Goal: Obtain resource: Download file/media

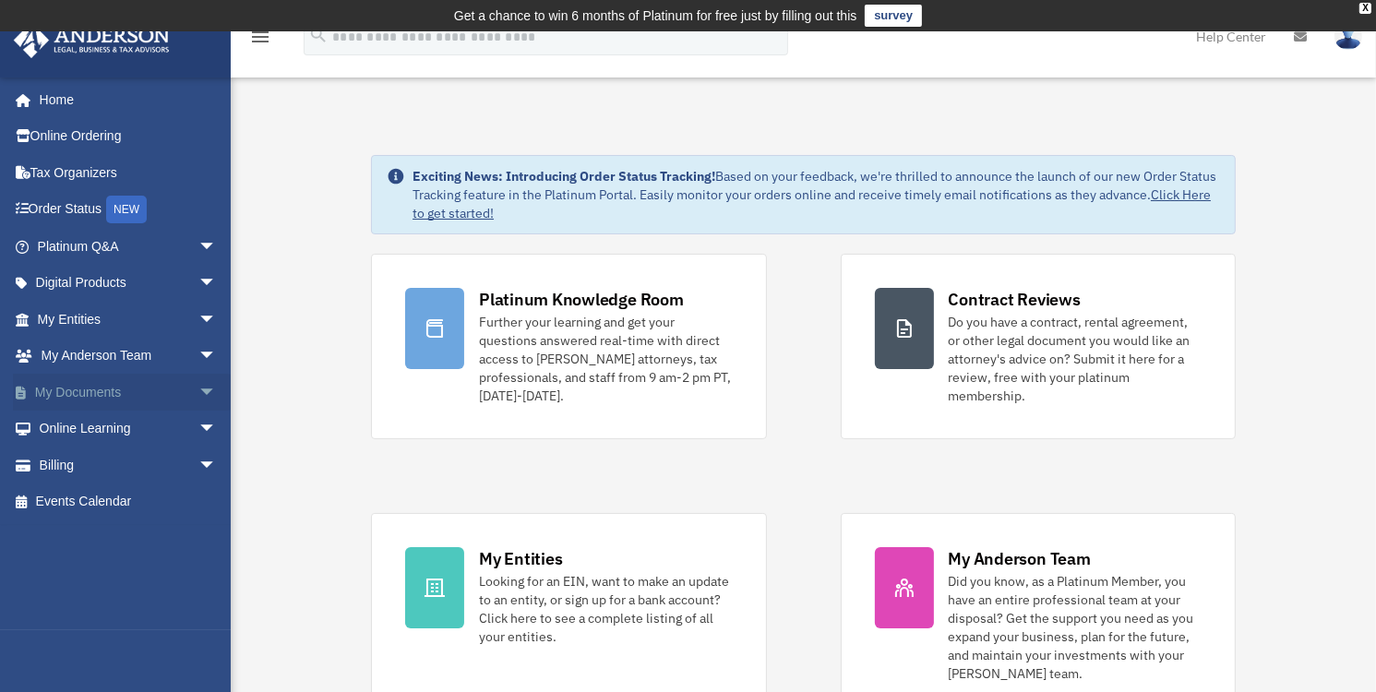
click at [198, 392] on span "arrow_drop_down" at bounding box center [216, 393] width 37 height 38
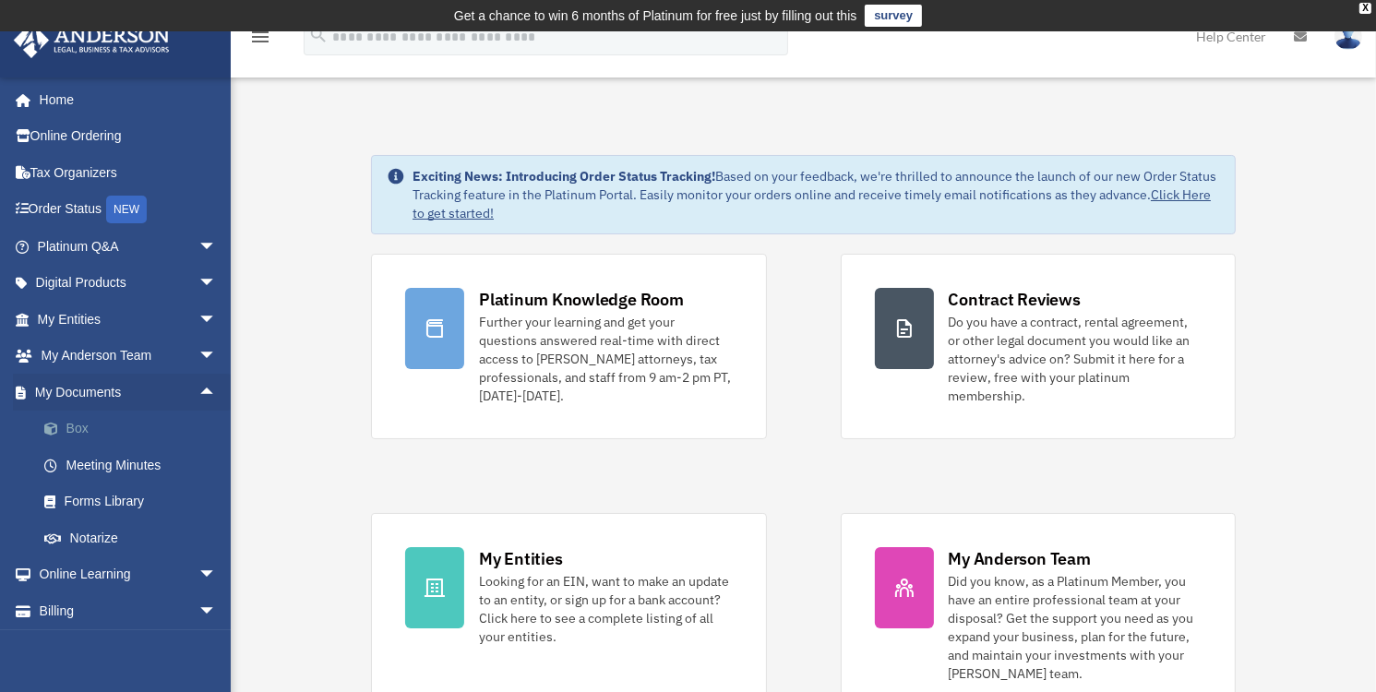
click at [74, 427] on link "Box" at bounding box center [135, 429] width 219 height 37
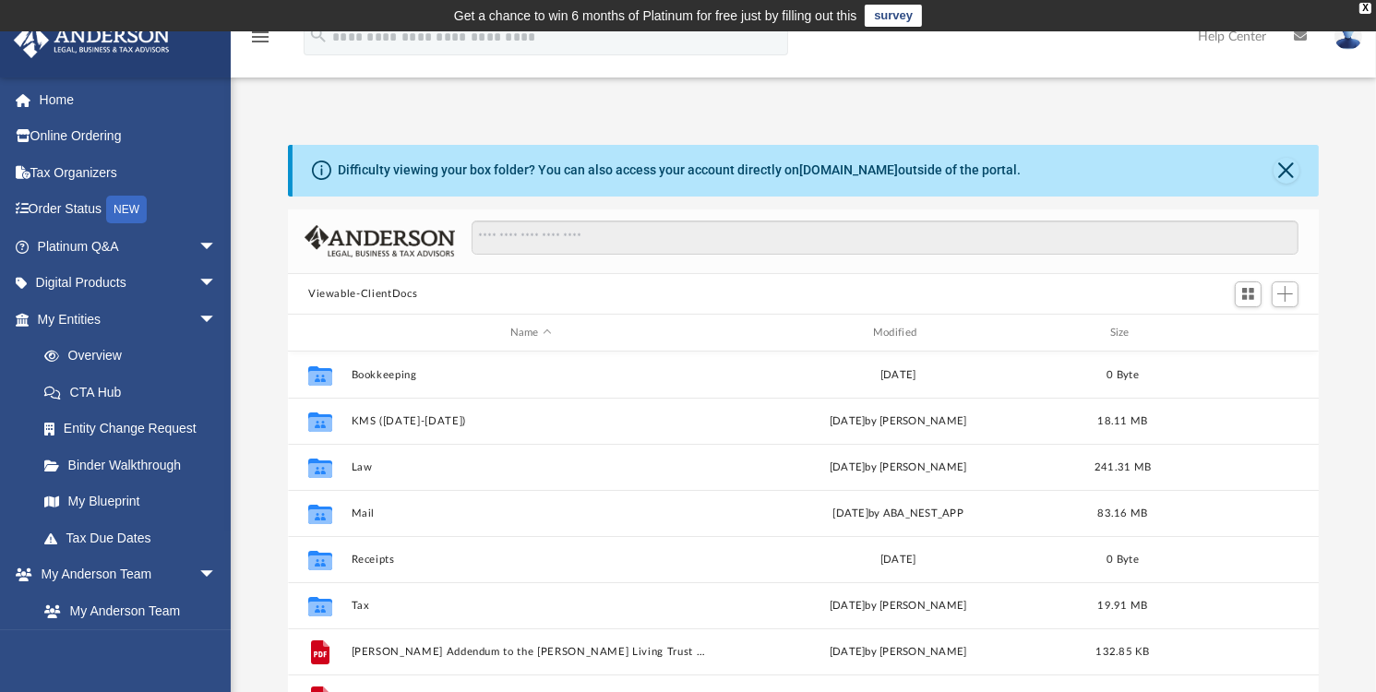
scroll to position [405, 1017]
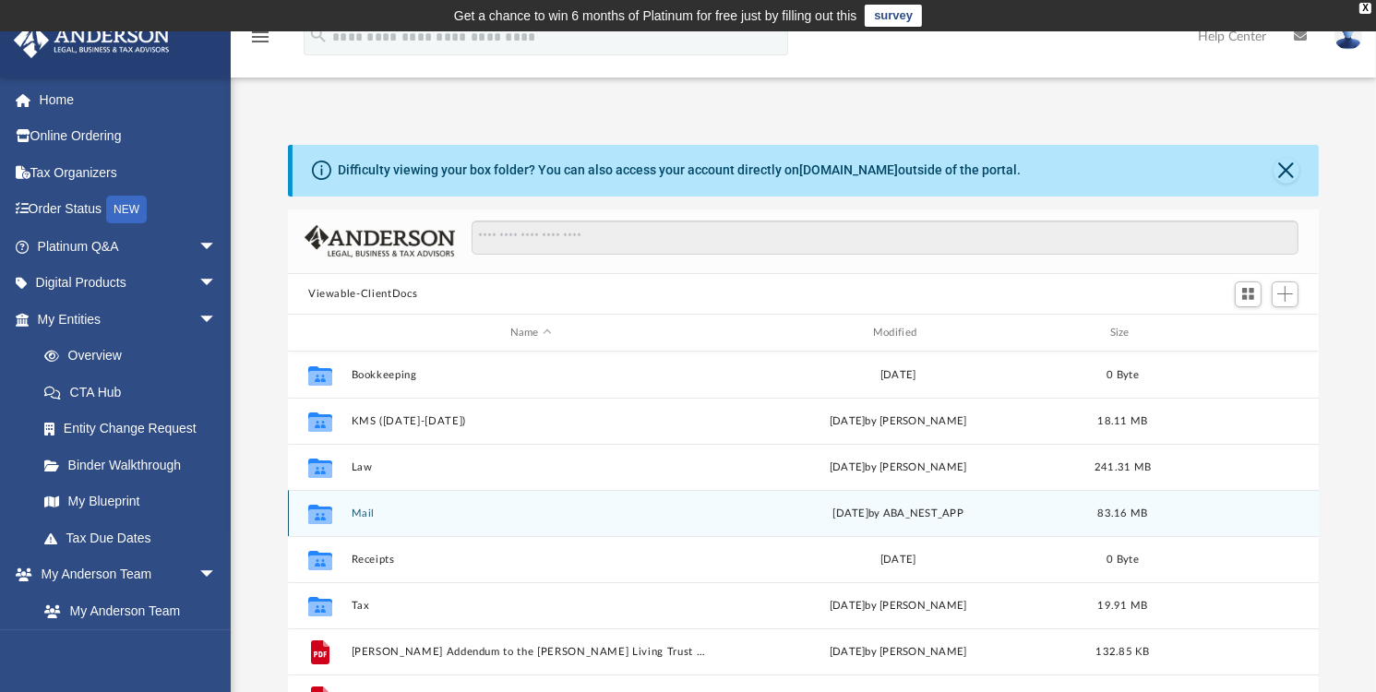
click at [367, 513] on button "Mail" at bounding box center [531, 514] width 359 height 12
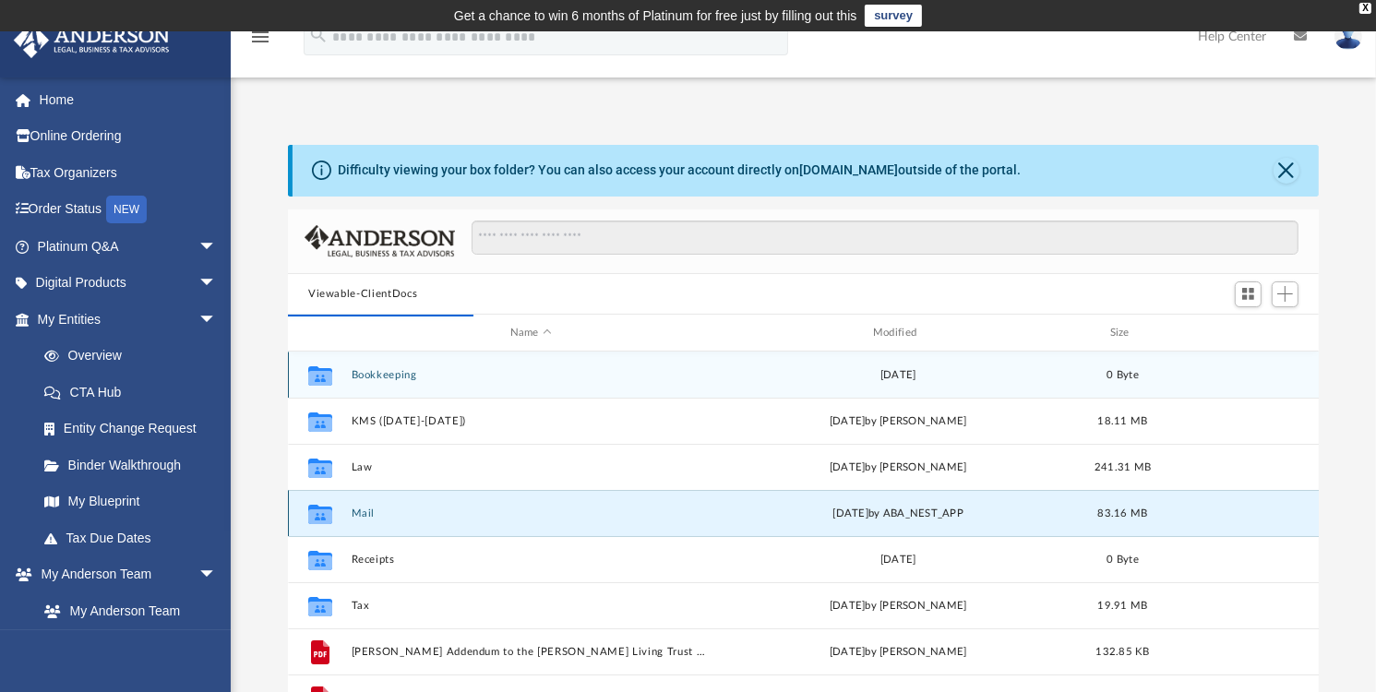
scroll to position [348, 1017]
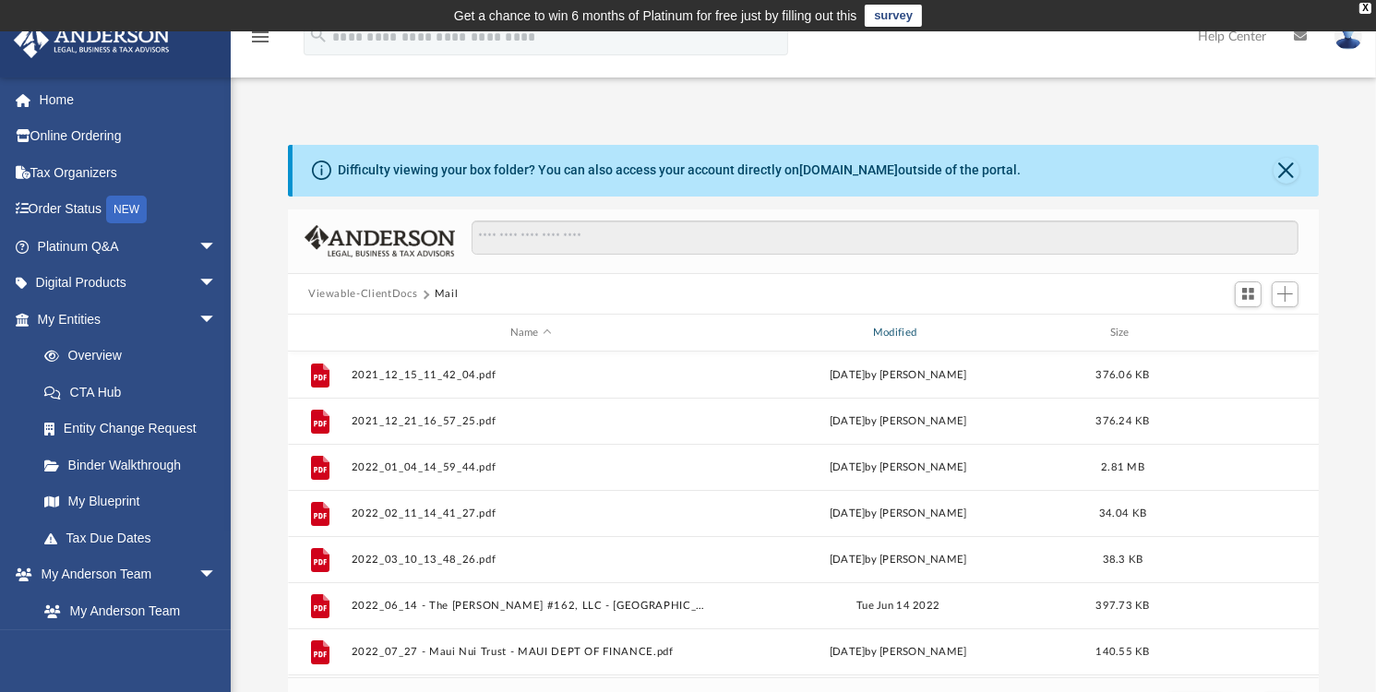
click at [903, 326] on div "Modified" at bounding box center [898, 333] width 360 height 17
click at [919, 329] on span "Modified" at bounding box center [921, 332] width 7 height 7
click at [924, 326] on div "Modified" at bounding box center [898, 333] width 360 height 17
click at [916, 329] on div "Modified" at bounding box center [898, 333] width 360 height 17
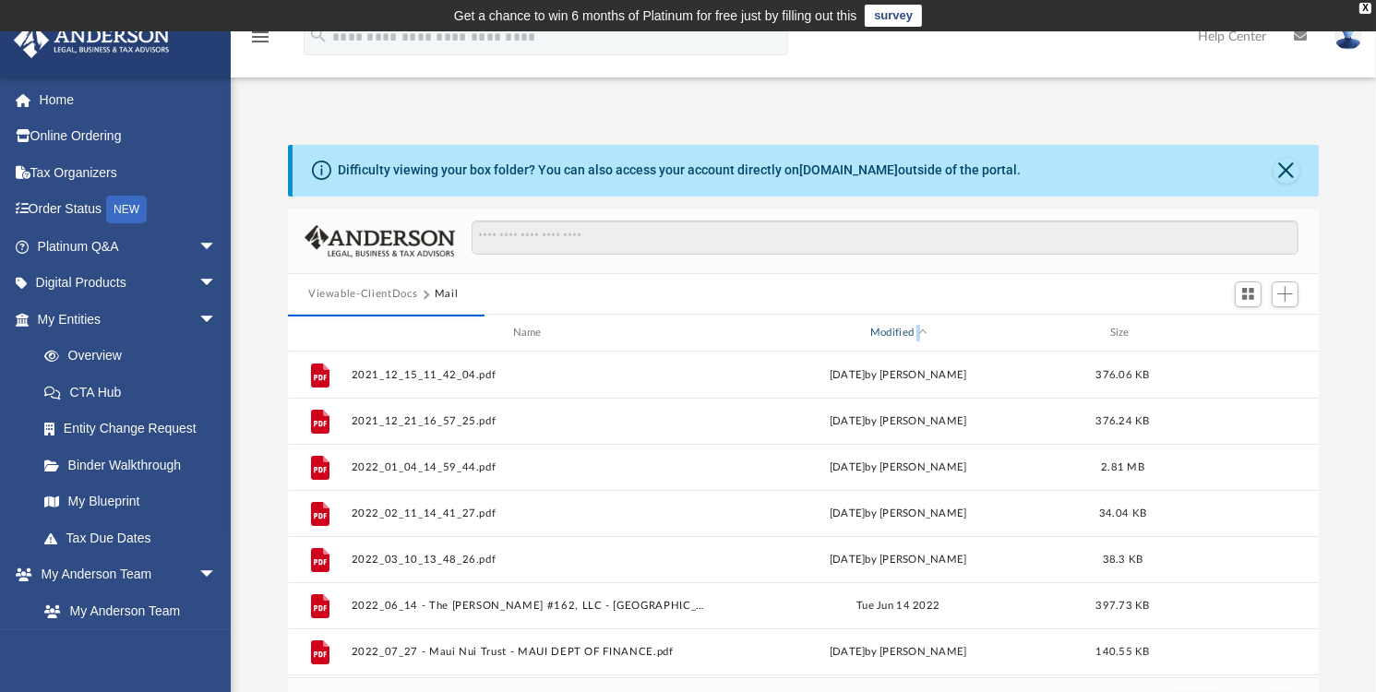
click at [916, 329] on div "Modified" at bounding box center [898, 333] width 360 height 17
click at [976, 333] on div "Modified" at bounding box center [898, 333] width 360 height 17
click at [907, 329] on div "Modified" at bounding box center [898, 333] width 360 height 17
click at [923, 325] on div "Modified" at bounding box center [898, 333] width 360 height 17
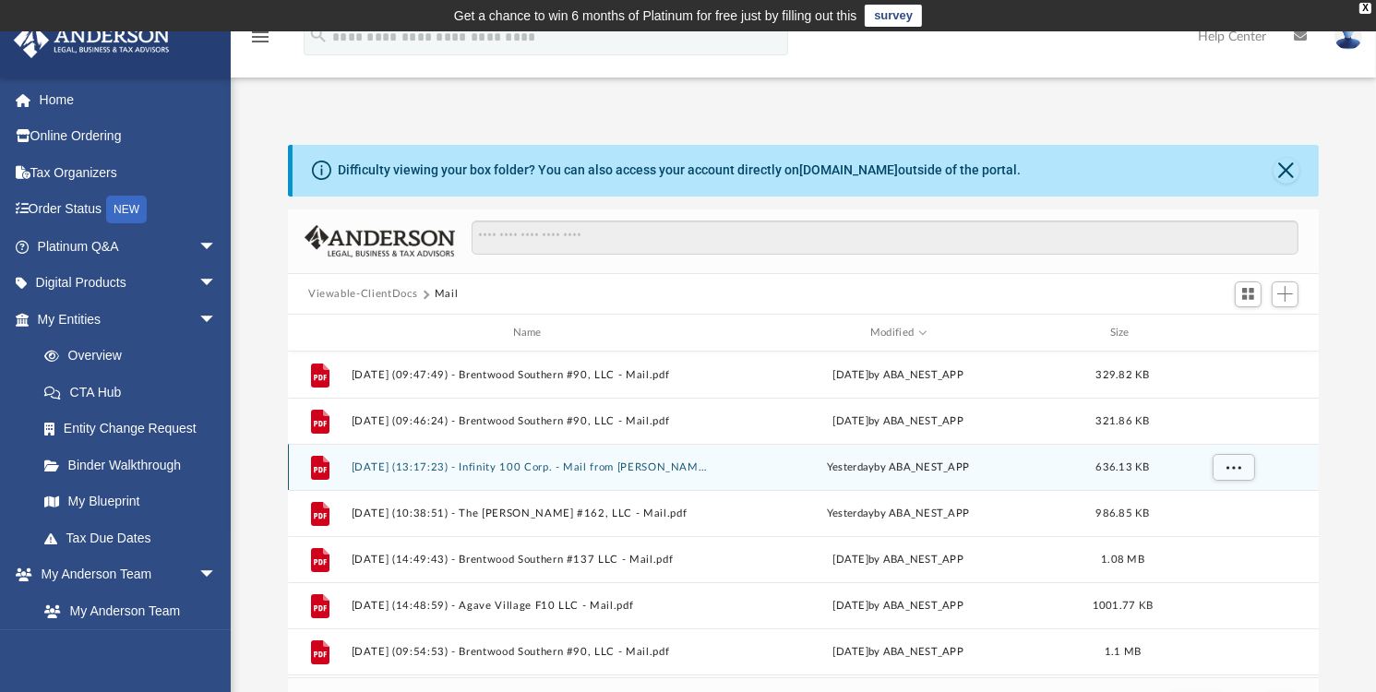
click at [535, 466] on button "[DATE] (13:17:23) - Infinity 100 Corp. - Mail from [PERSON_NAME].pdf" at bounding box center [531, 467] width 359 height 12
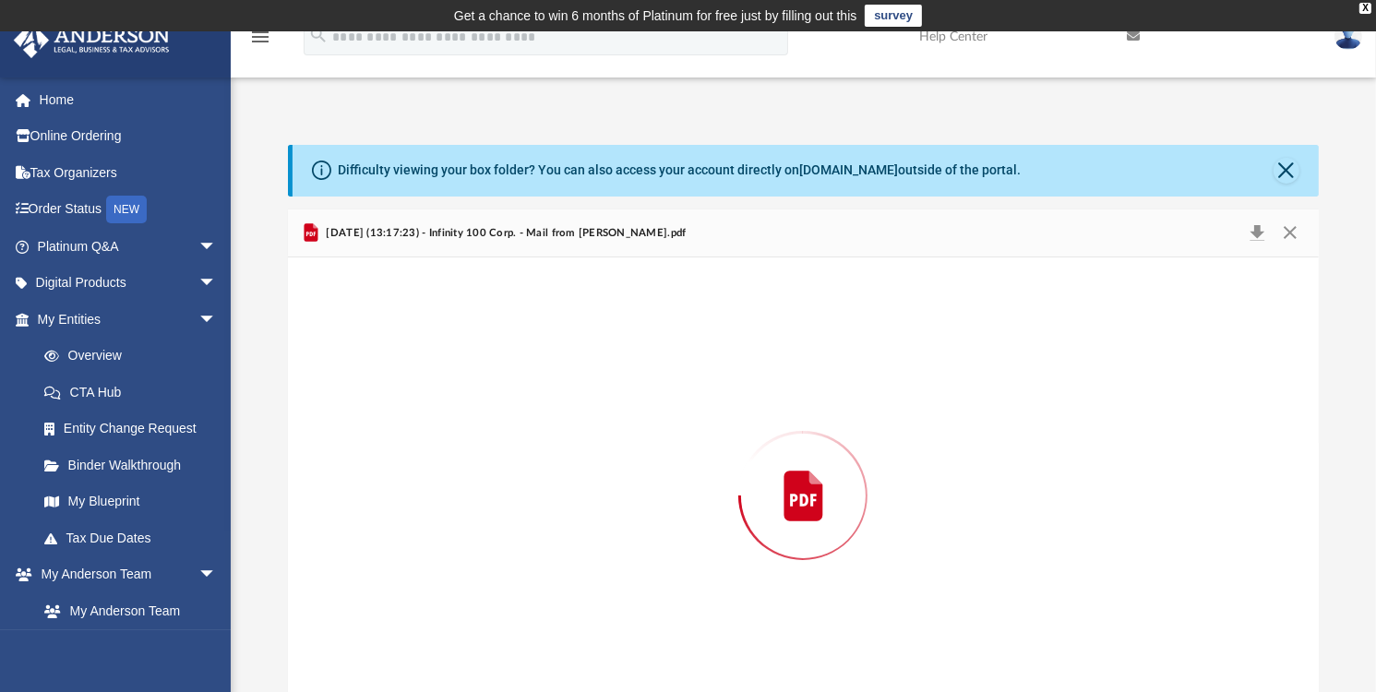
scroll to position [41, 0]
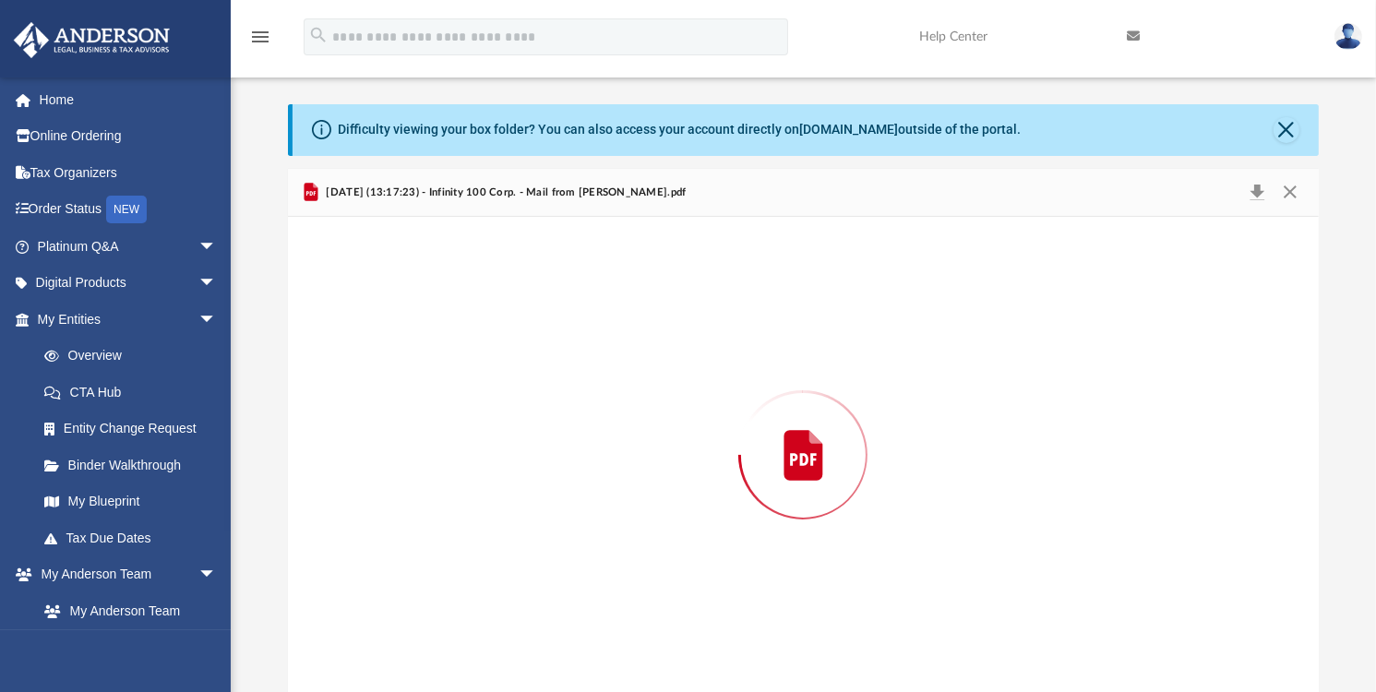
click at [535, 466] on div "Preview" at bounding box center [803, 455] width 1031 height 476
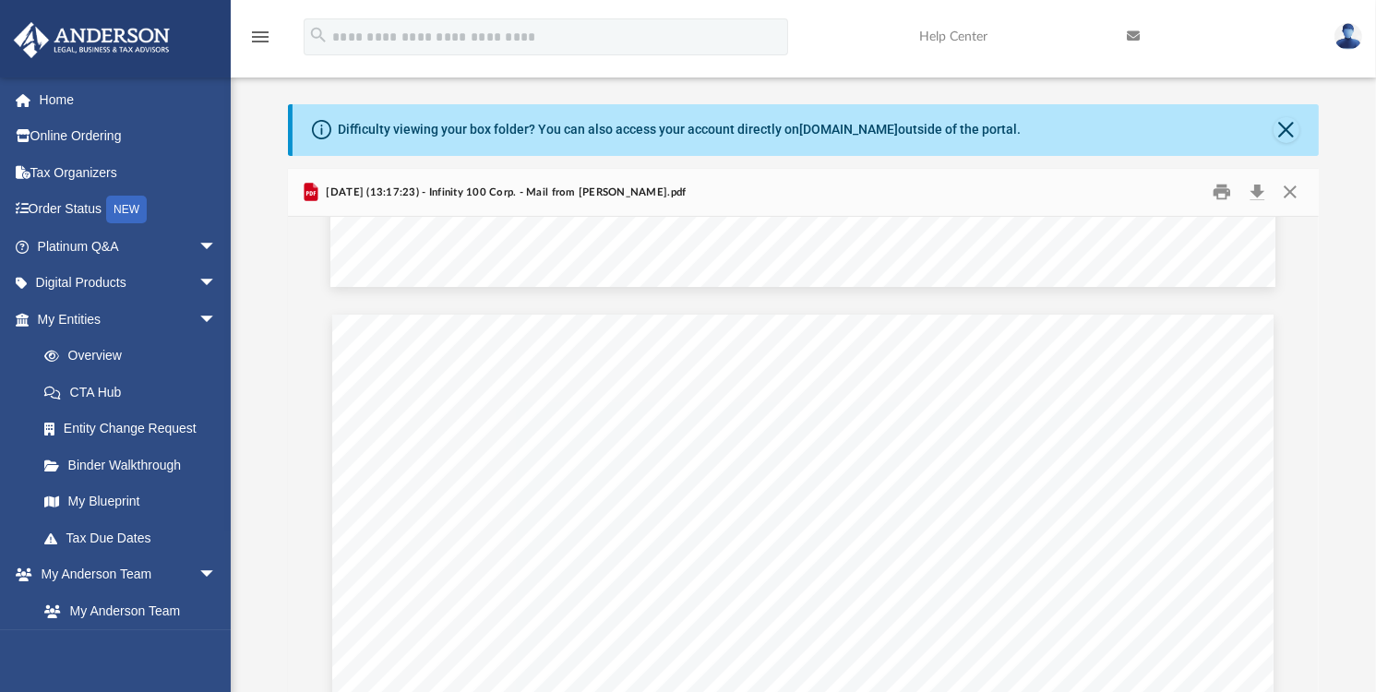
scroll to position [2584, 0]
click at [1254, 188] on button "Download" at bounding box center [1256, 192] width 33 height 29
click at [1288, 128] on button "Close" at bounding box center [1287, 130] width 26 height 26
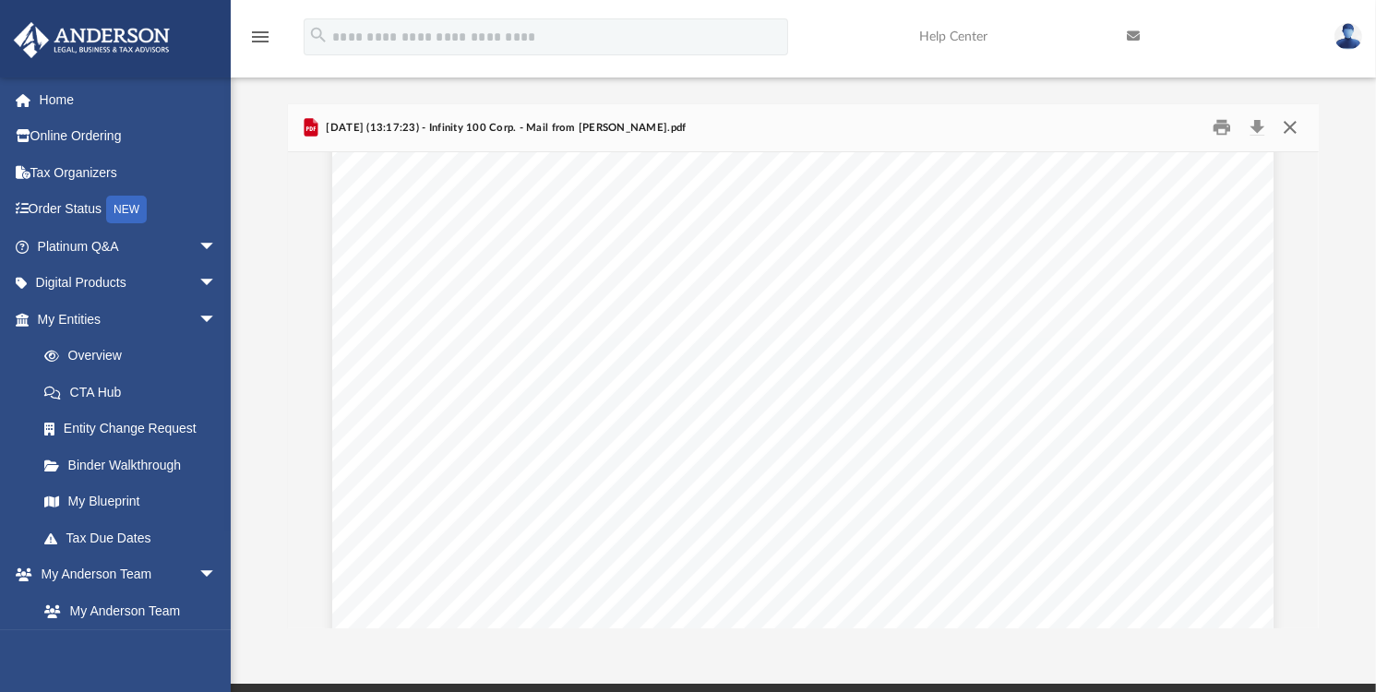
click at [1288, 126] on button "Close" at bounding box center [1290, 128] width 33 height 29
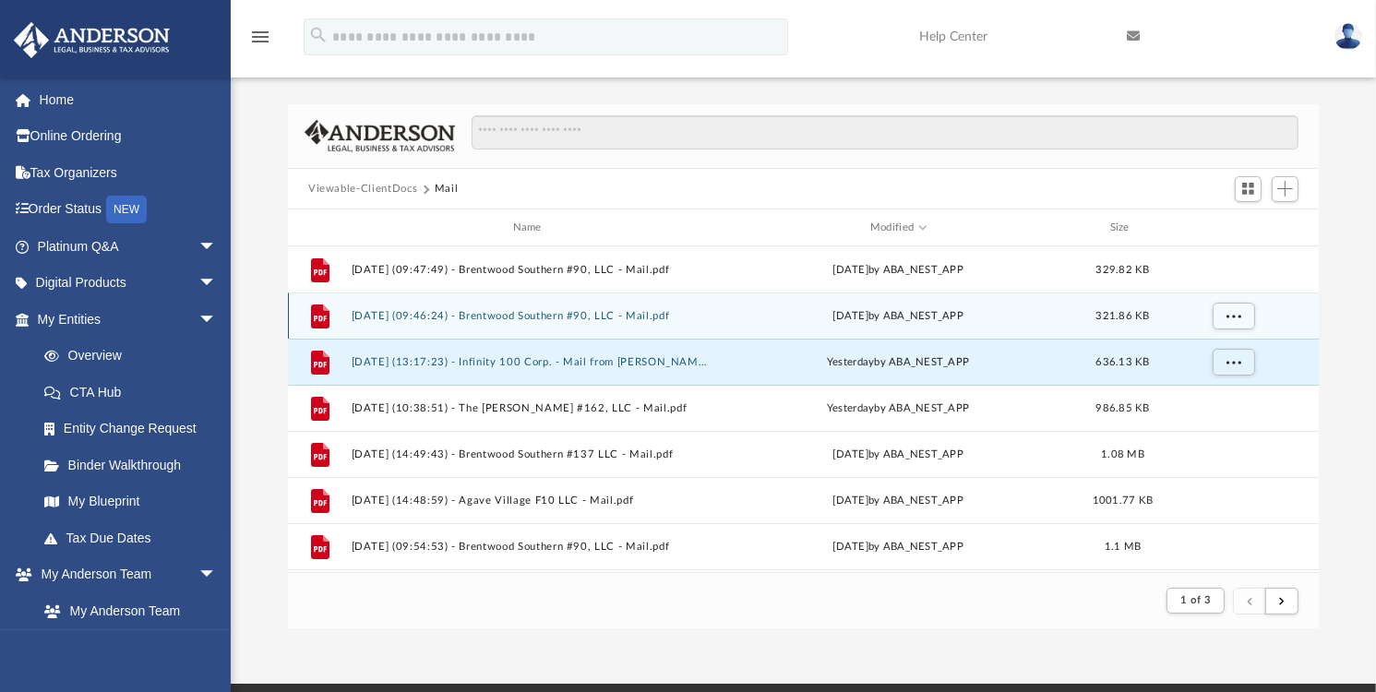
click at [499, 313] on button "[DATE] (09:46:24) - Brentwood Southern #90, LLC - Mail.pdf" at bounding box center [531, 316] width 359 height 12
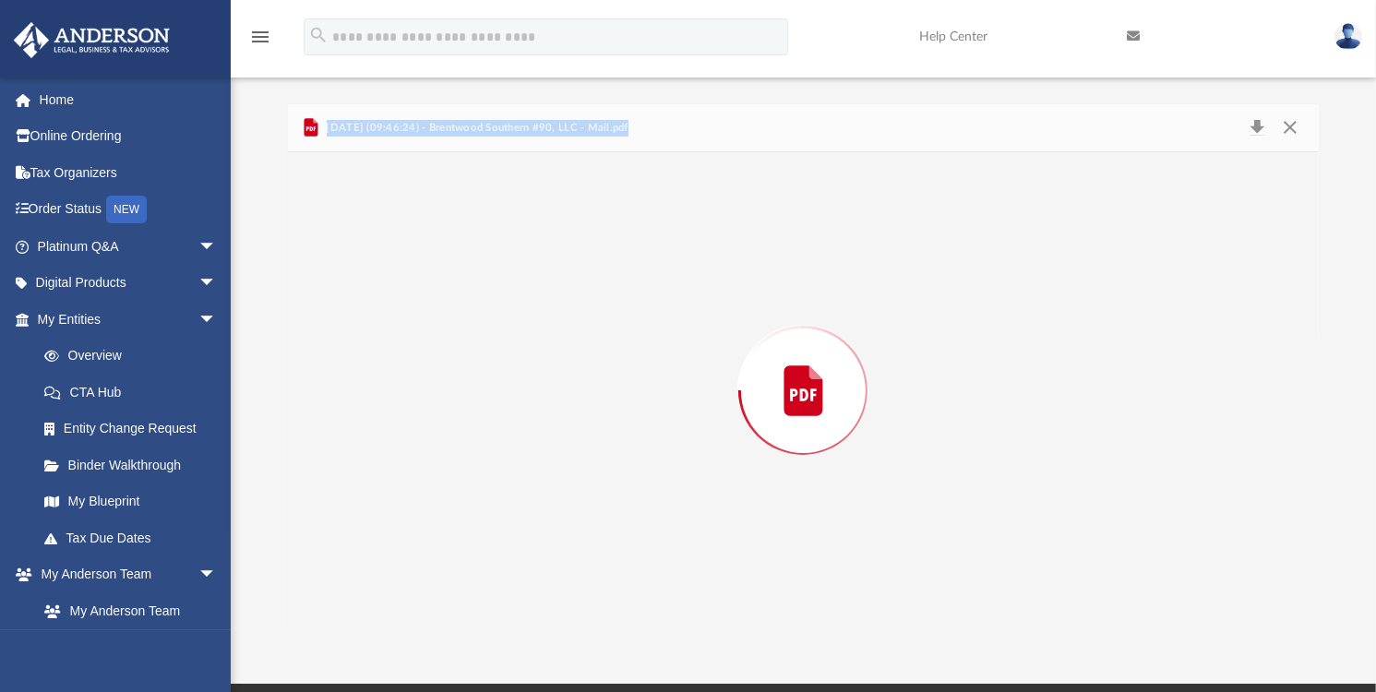
click at [499, 313] on div "Preview" at bounding box center [803, 390] width 1031 height 476
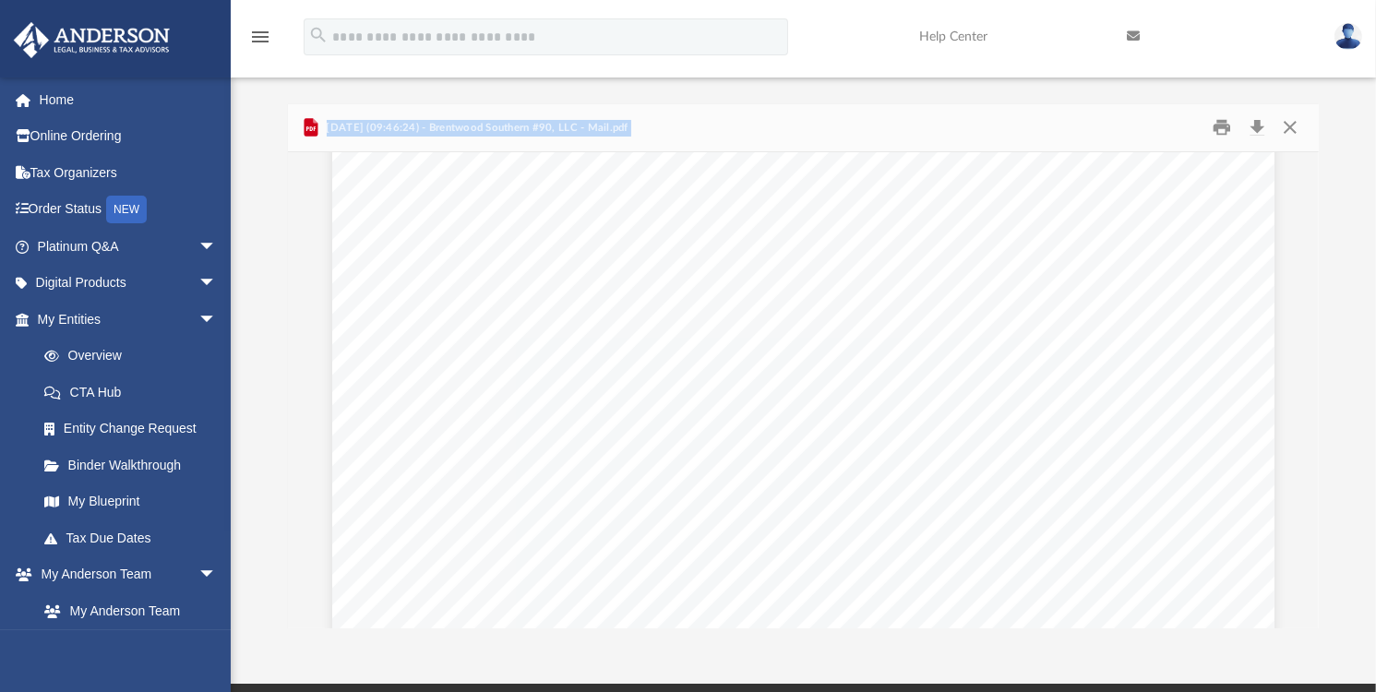
scroll to position [0, 0]
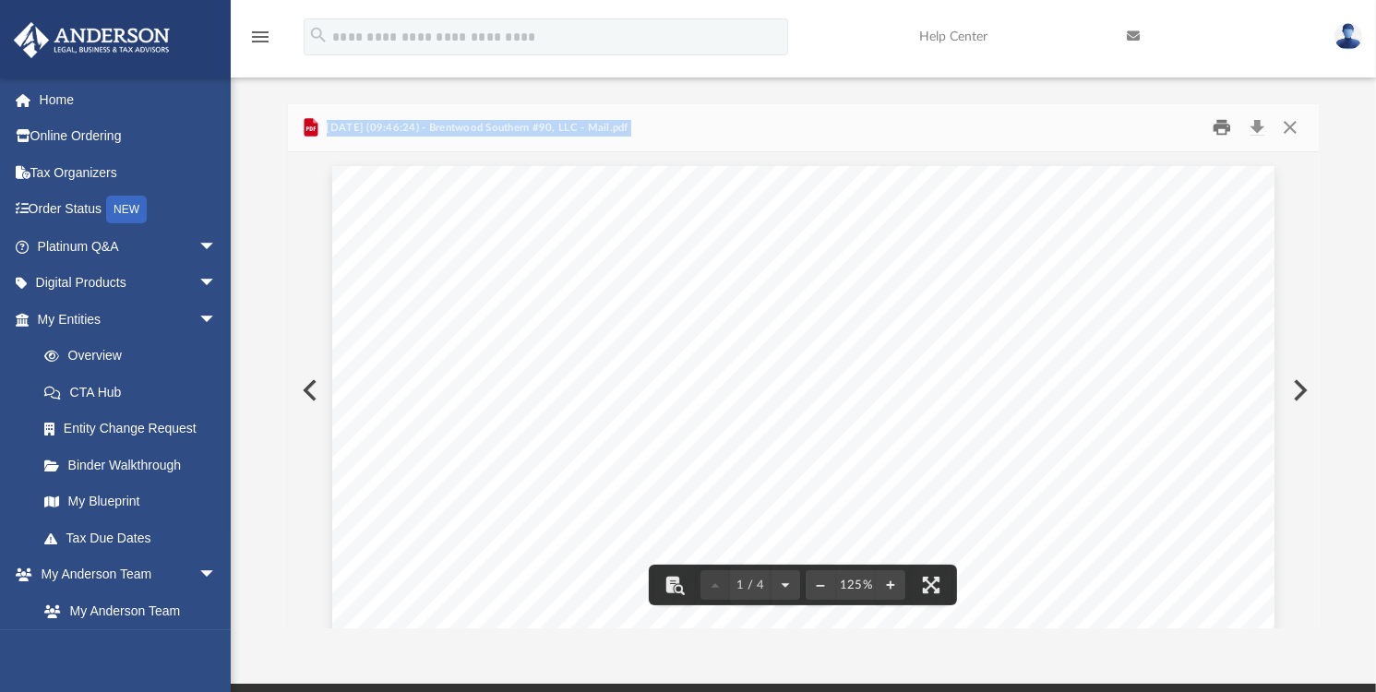
click at [1222, 129] on button "Print" at bounding box center [1222, 128] width 37 height 29
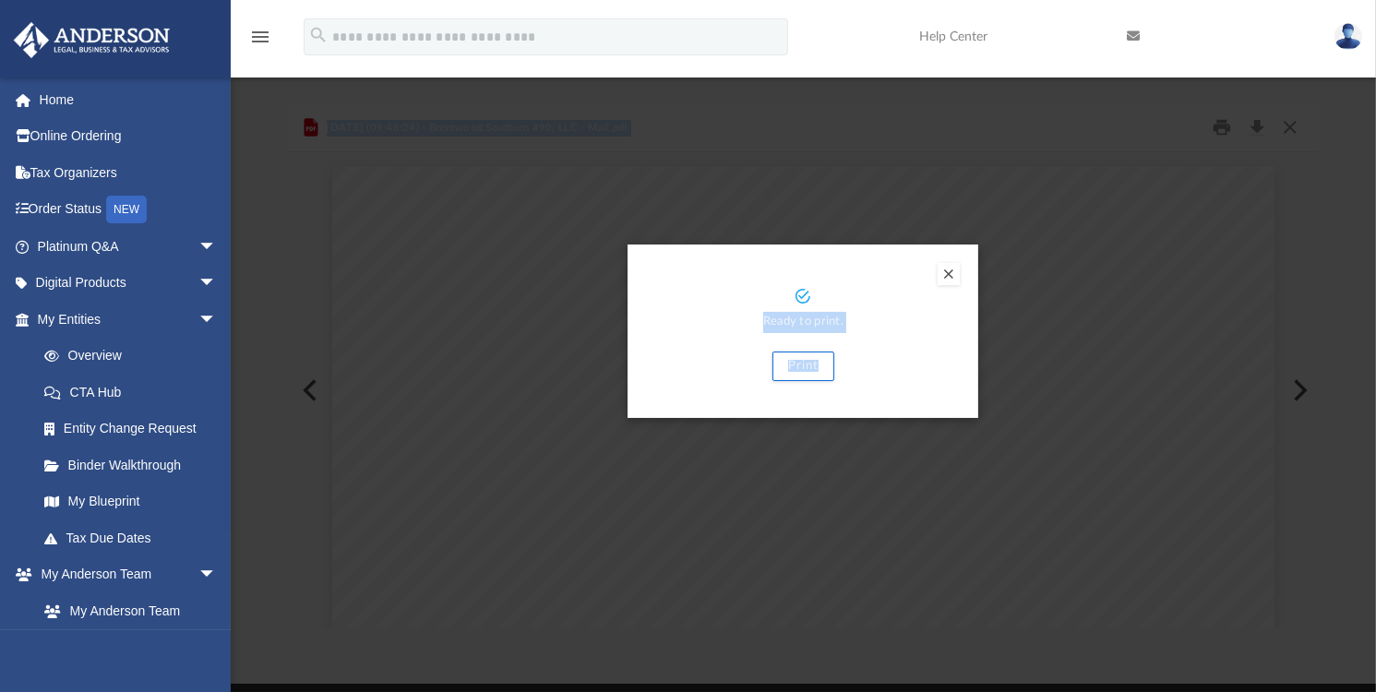
click at [947, 268] on button "Preview" at bounding box center [949, 274] width 22 height 22
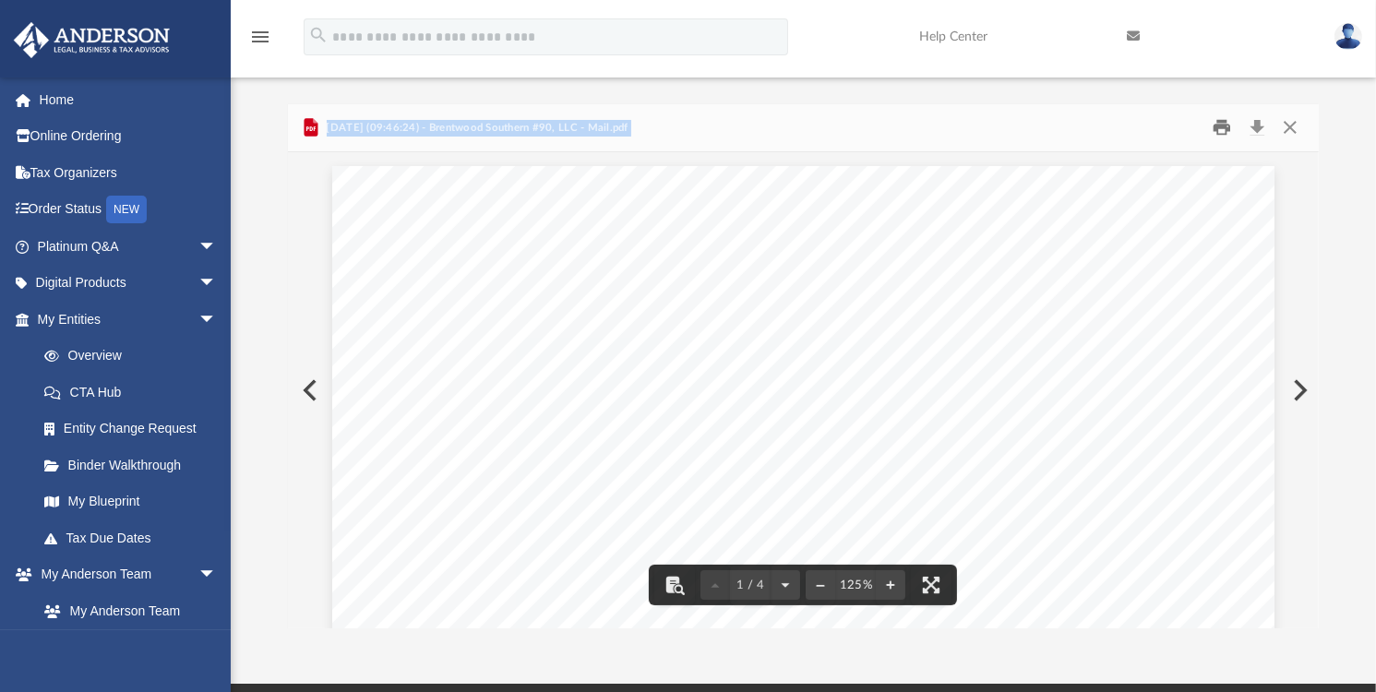
click at [1222, 119] on button "Print" at bounding box center [1222, 128] width 37 height 29
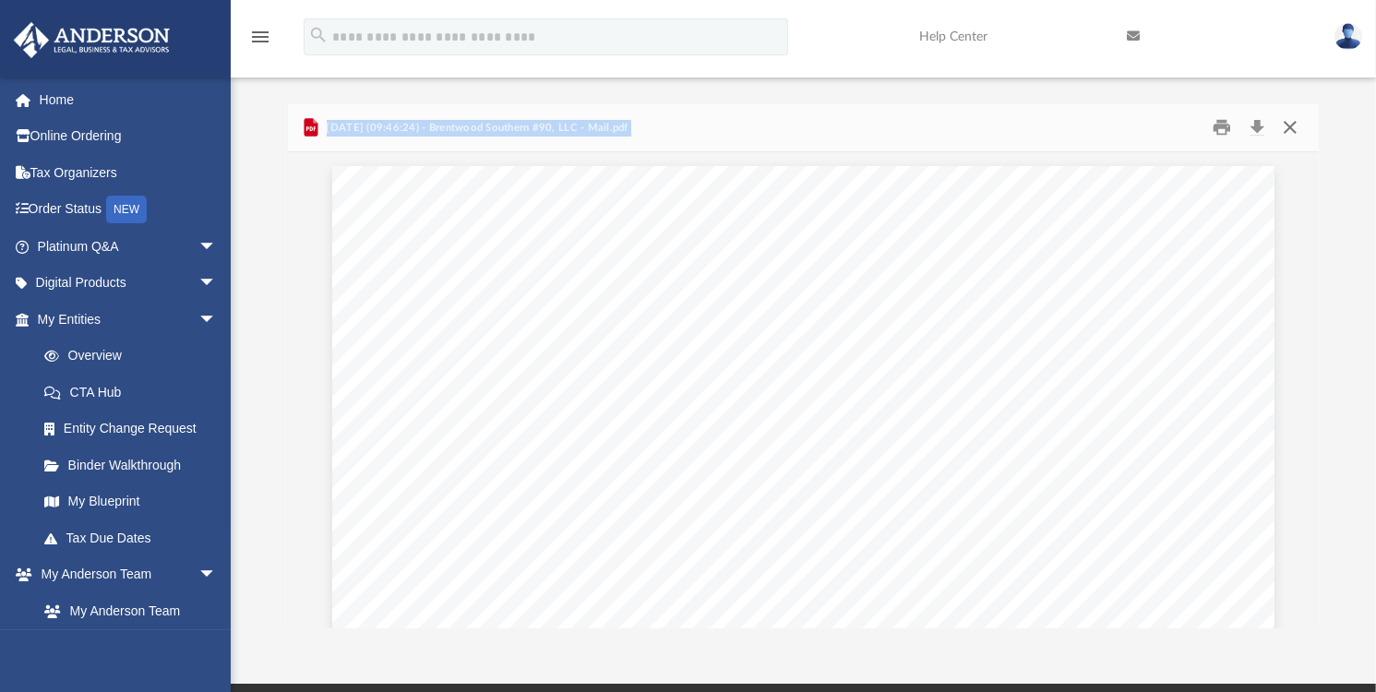
click at [1287, 126] on button "Close" at bounding box center [1290, 128] width 33 height 29
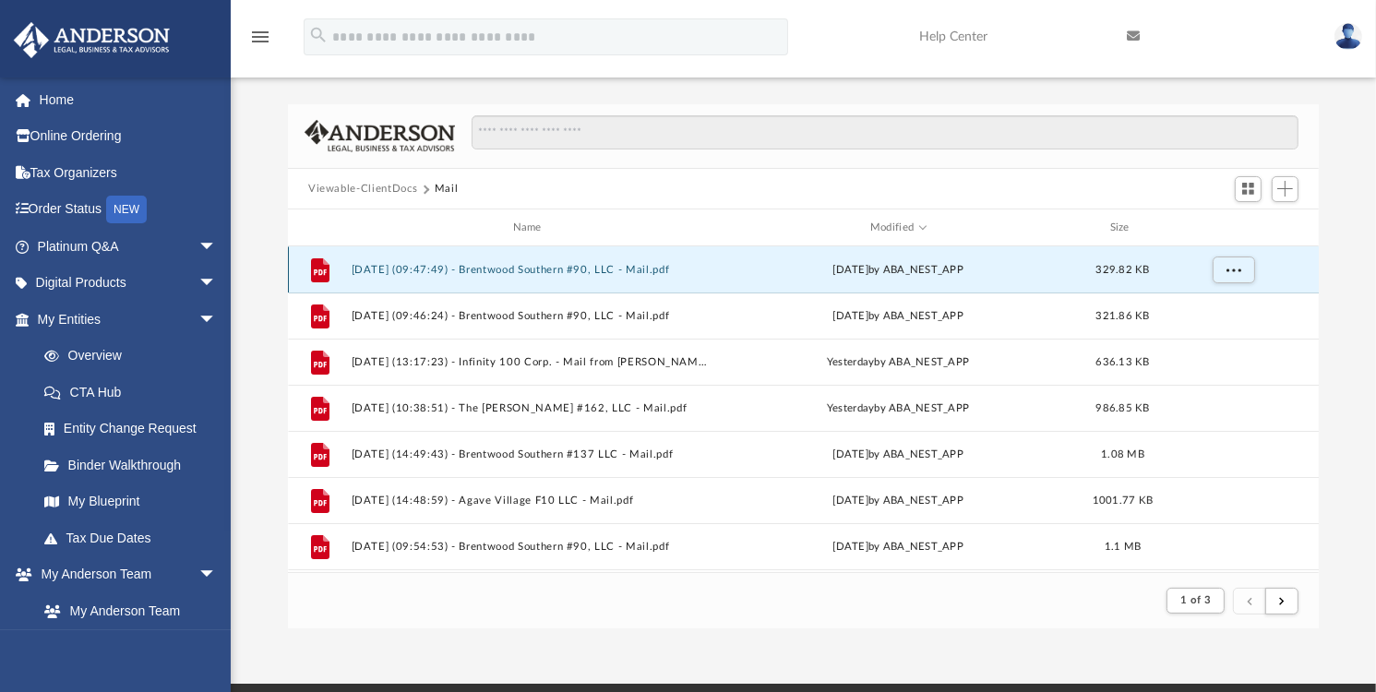
click at [563, 264] on button "[DATE] (09:47:49) - Brentwood Southern #90, LLC - Mail.pdf" at bounding box center [531, 270] width 359 height 12
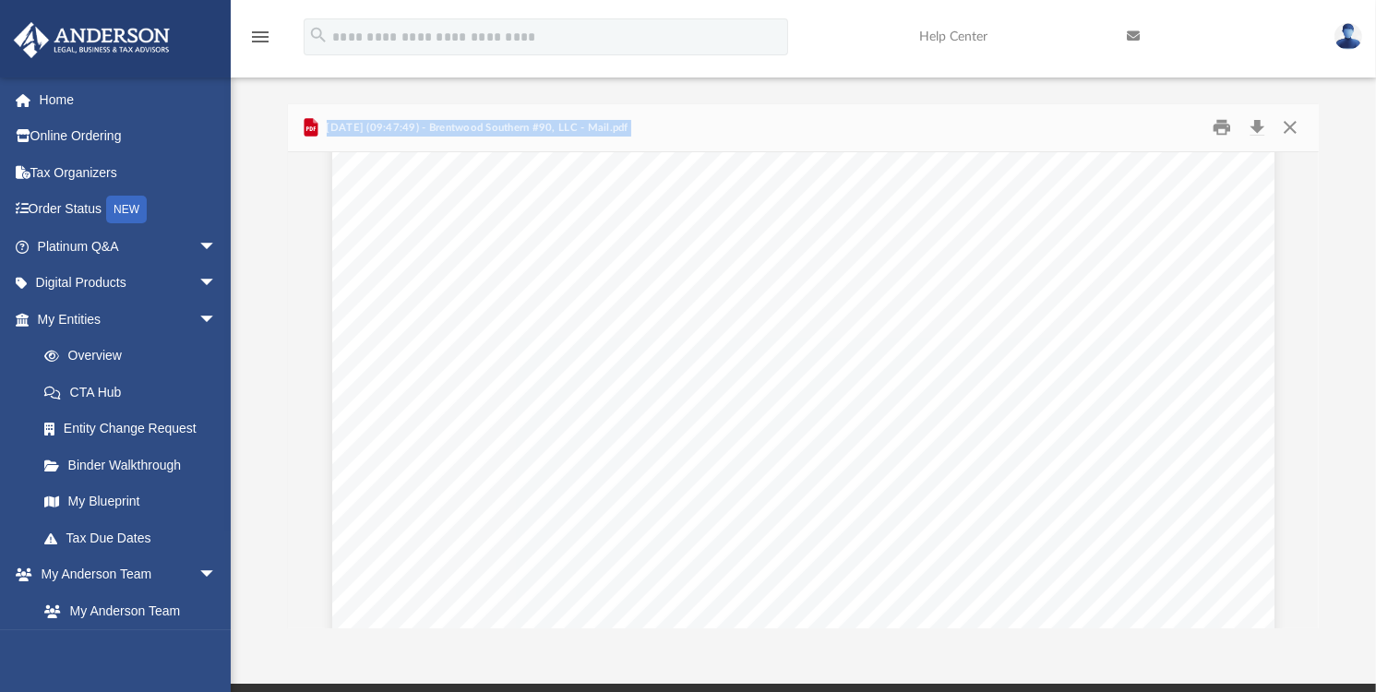
scroll to position [2403, 0]
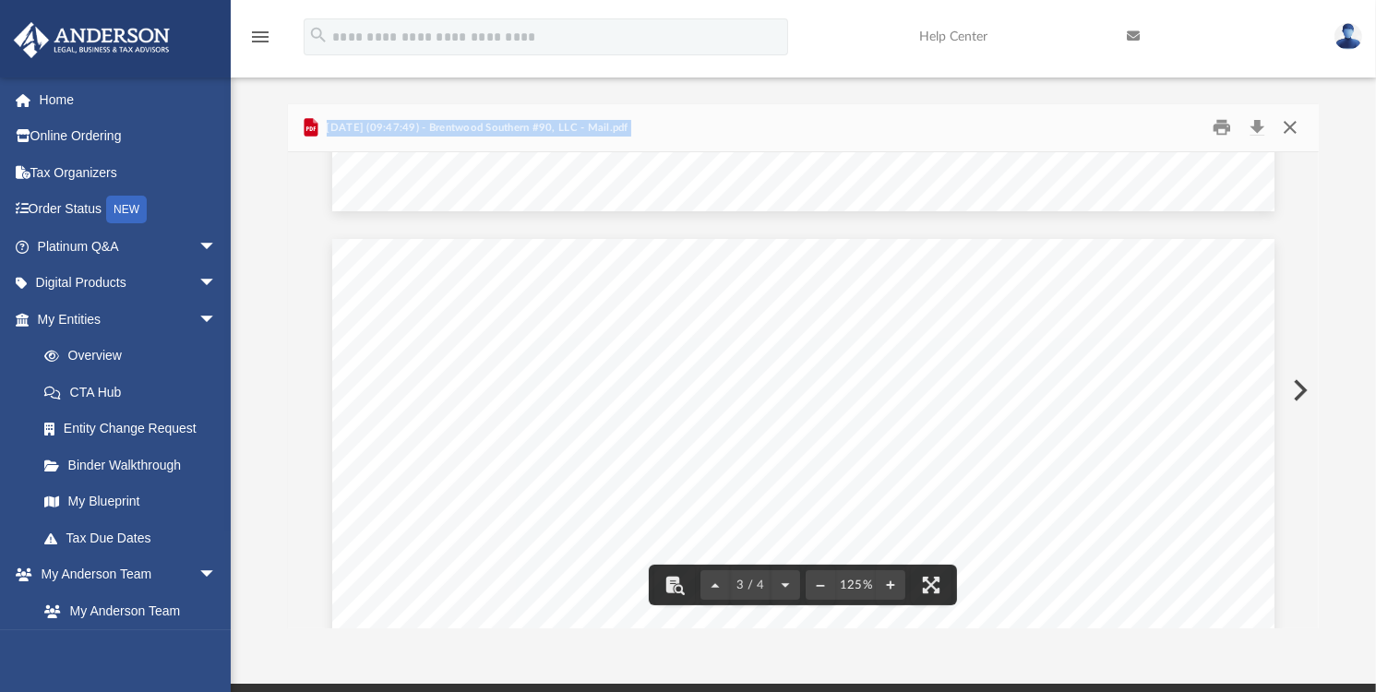
click at [1286, 126] on button "Close" at bounding box center [1290, 128] width 33 height 29
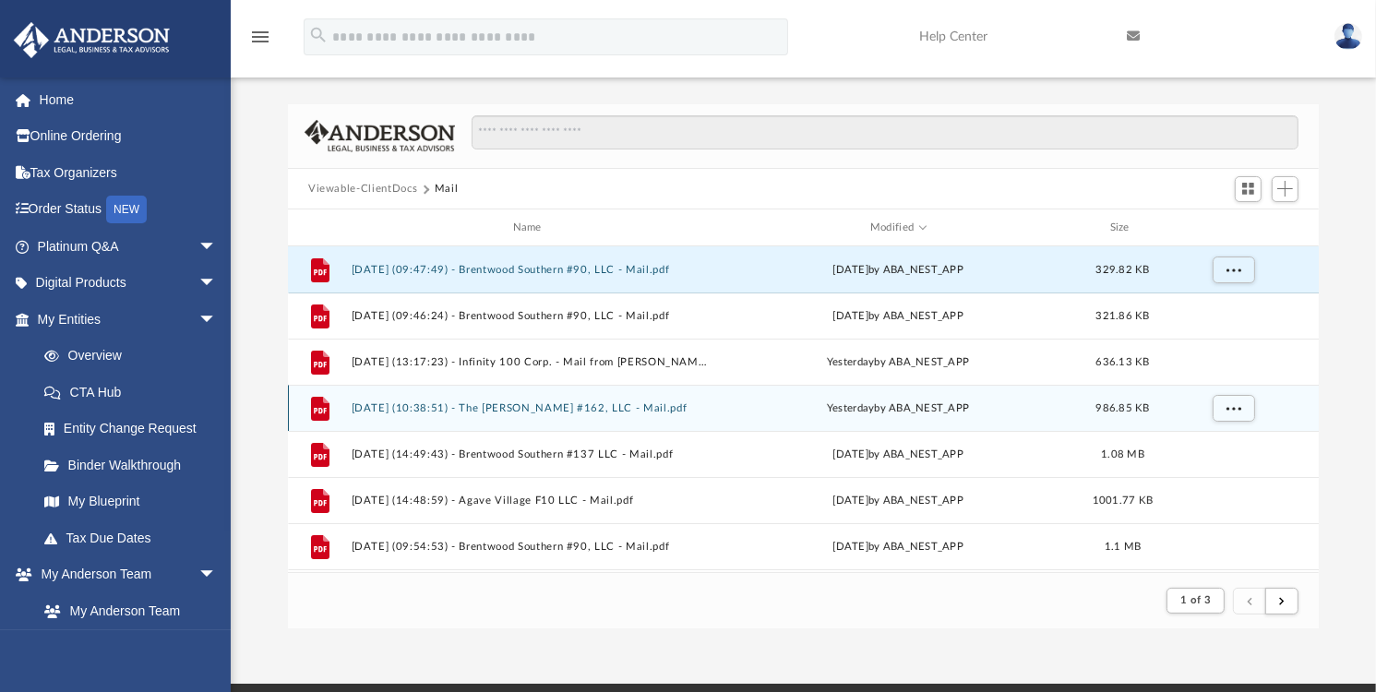
click at [516, 407] on button "[DATE] (10:38:51) - The [PERSON_NAME] #162, LLC - Mail.pdf" at bounding box center [531, 408] width 359 height 12
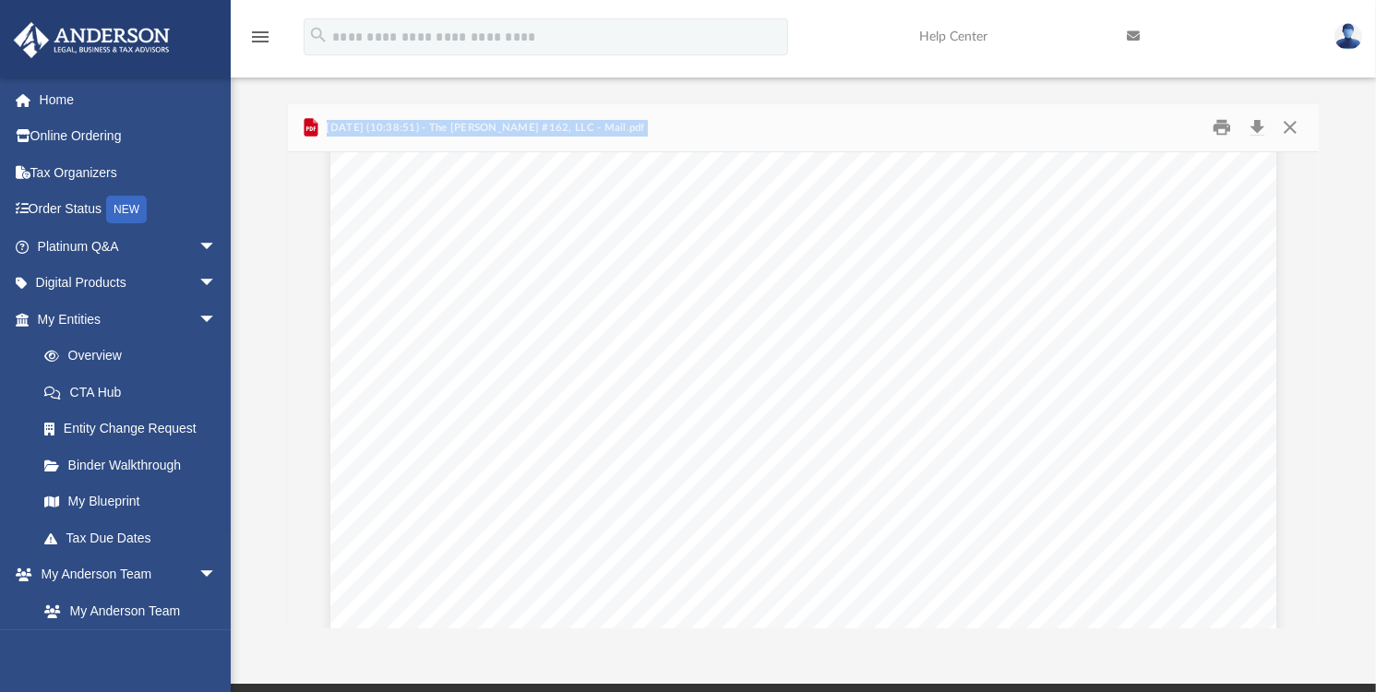
scroll to position [0, 0]
click at [1288, 127] on button "Close" at bounding box center [1290, 128] width 33 height 29
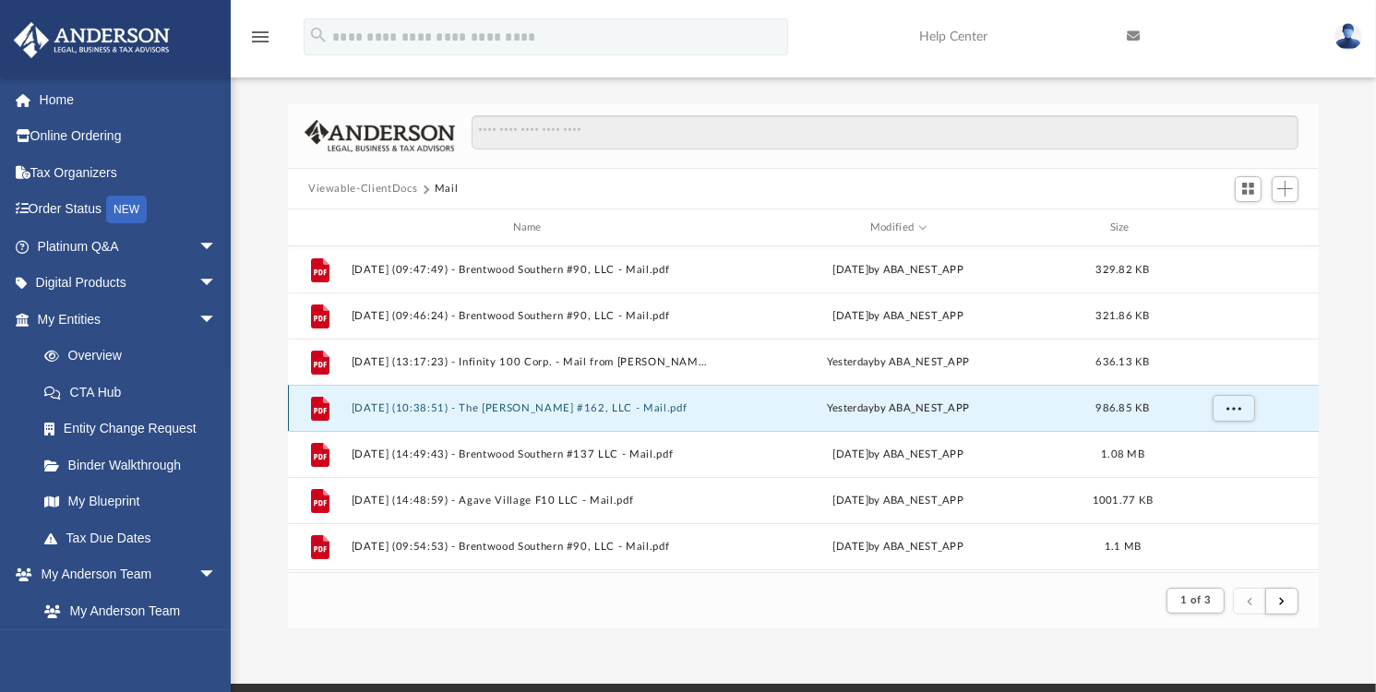
click at [575, 402] on button "[DATE] (10:38:51) - The [PERSON_NAME] #162, LLC - Mail.pdf" at bounding box center [531, 408] width 359 height 12
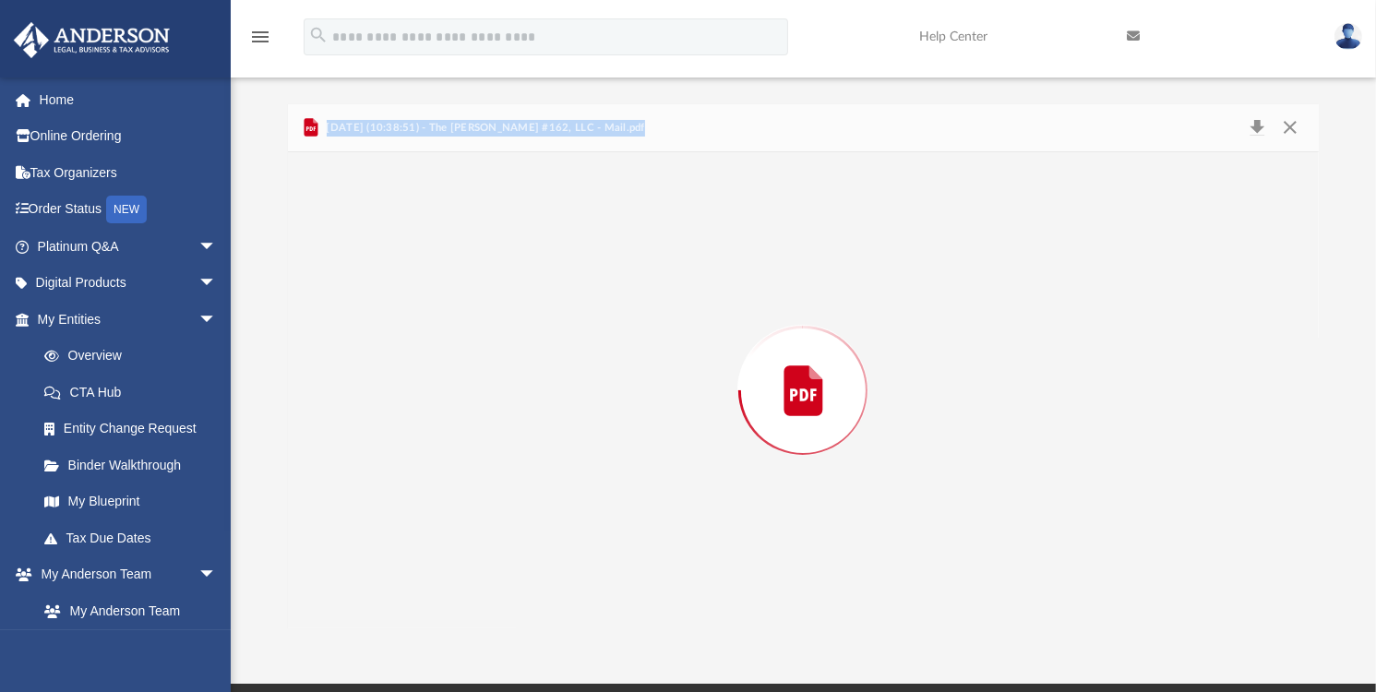
click at [575, 401] on div "Preview" at bounding box center [803, 390] width 1031 height 476
click at [1224, 127] on button "Print" at bounding box center [1222, 128] width 37 height 29
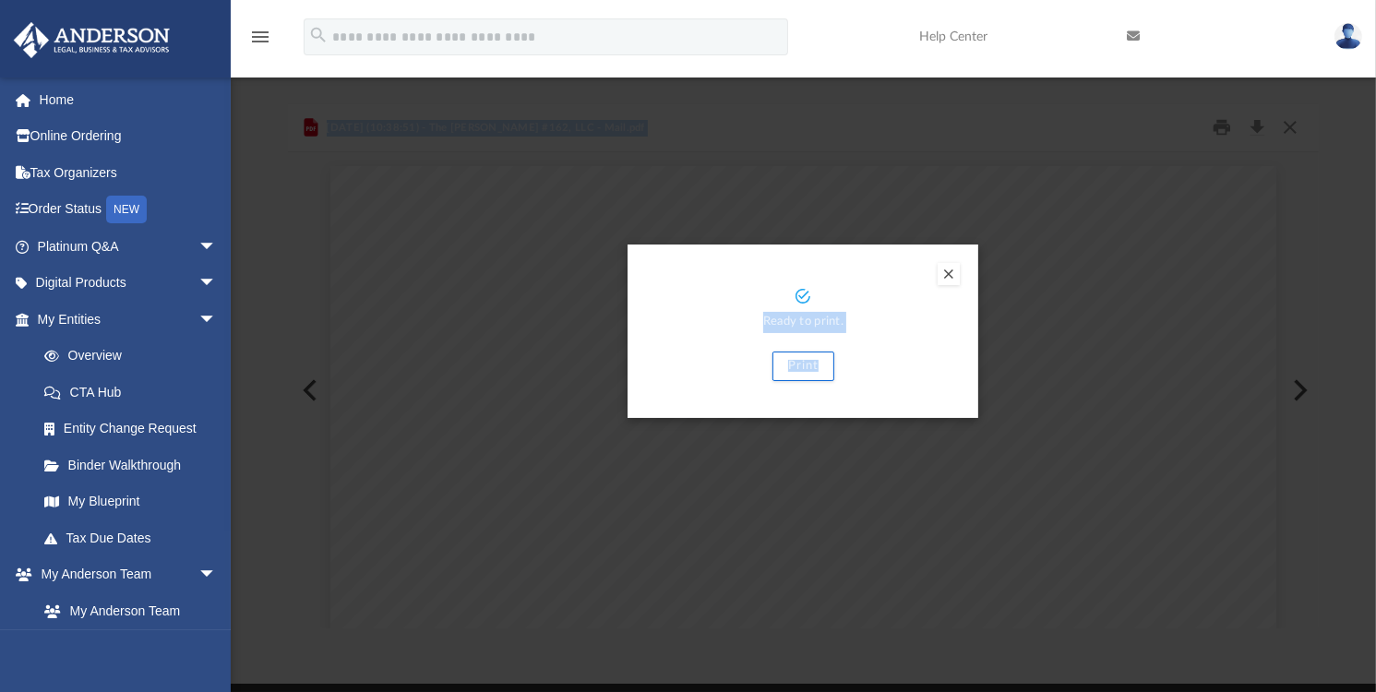
click at [1220, 126] on div "Preview" at bounding box center [688, 346] width 1376 height 692
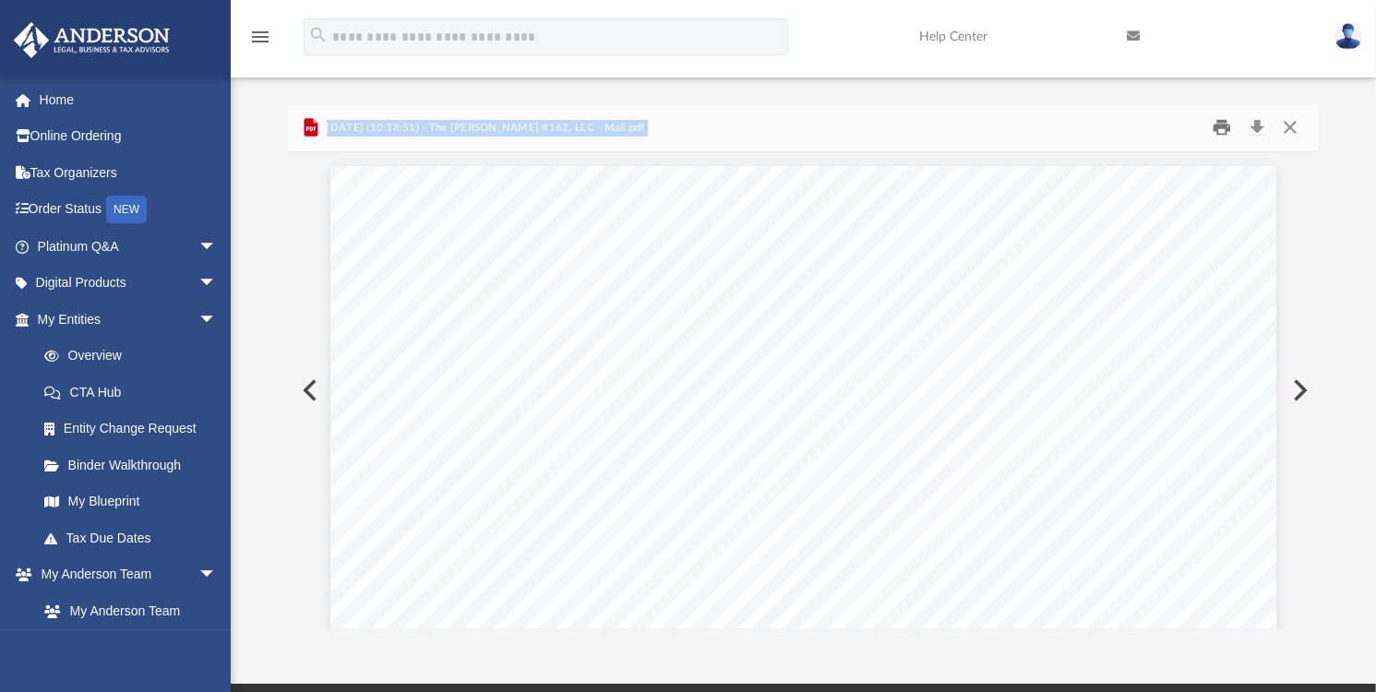
click at [1220, 126] on button "Print" at bounding box center [1222, 128] width 37 height 29
click at [1345, 30] on img at bounding box center [1348, 36] width 28 height 27
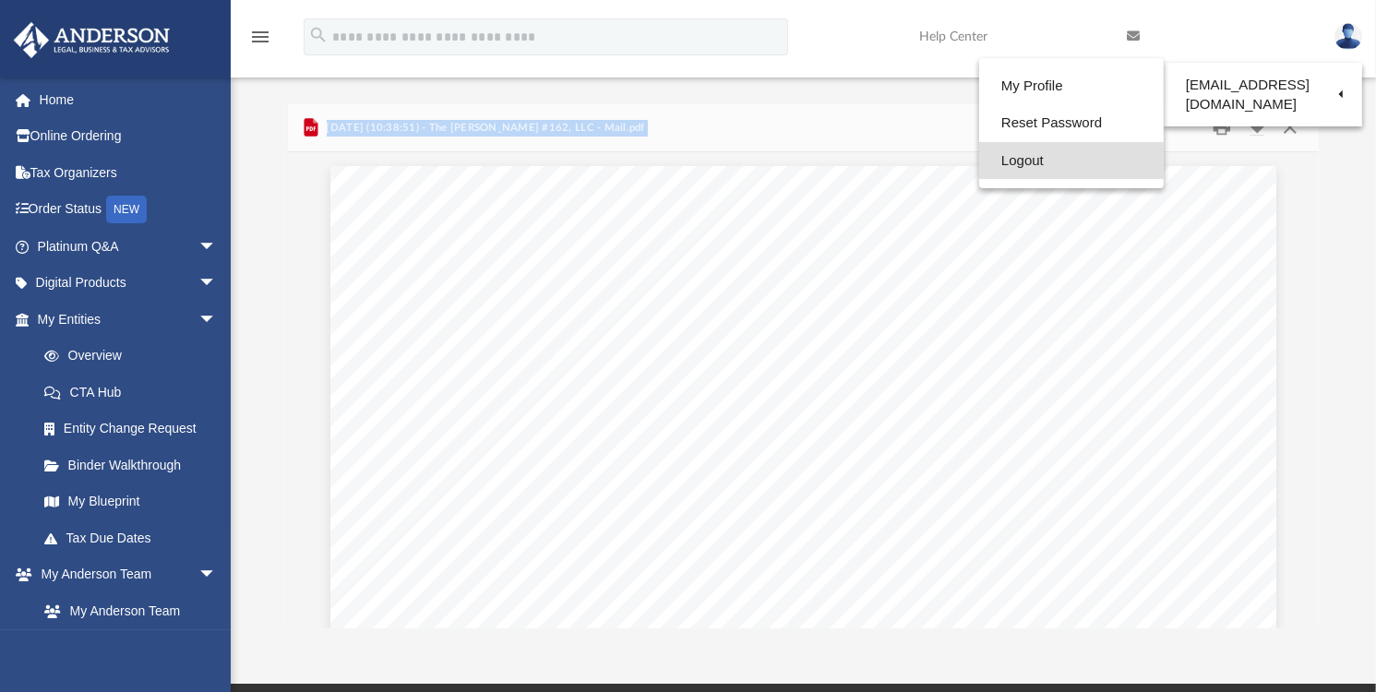
click at [1023, 158] on link "Logout" at bounding box center [1071, 161] width 185 height 38
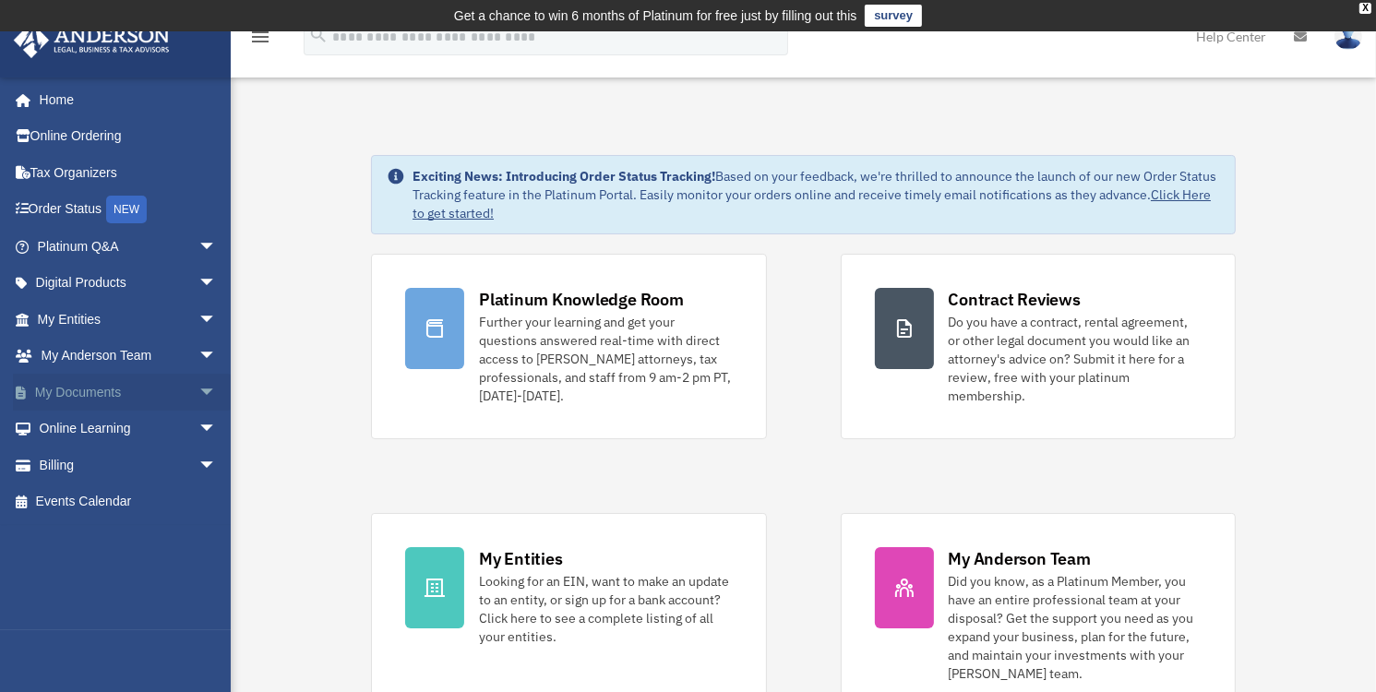
click at [198, 389] on span "arrow_drop_down" at bounding box center [216, 393] width 37 height 38
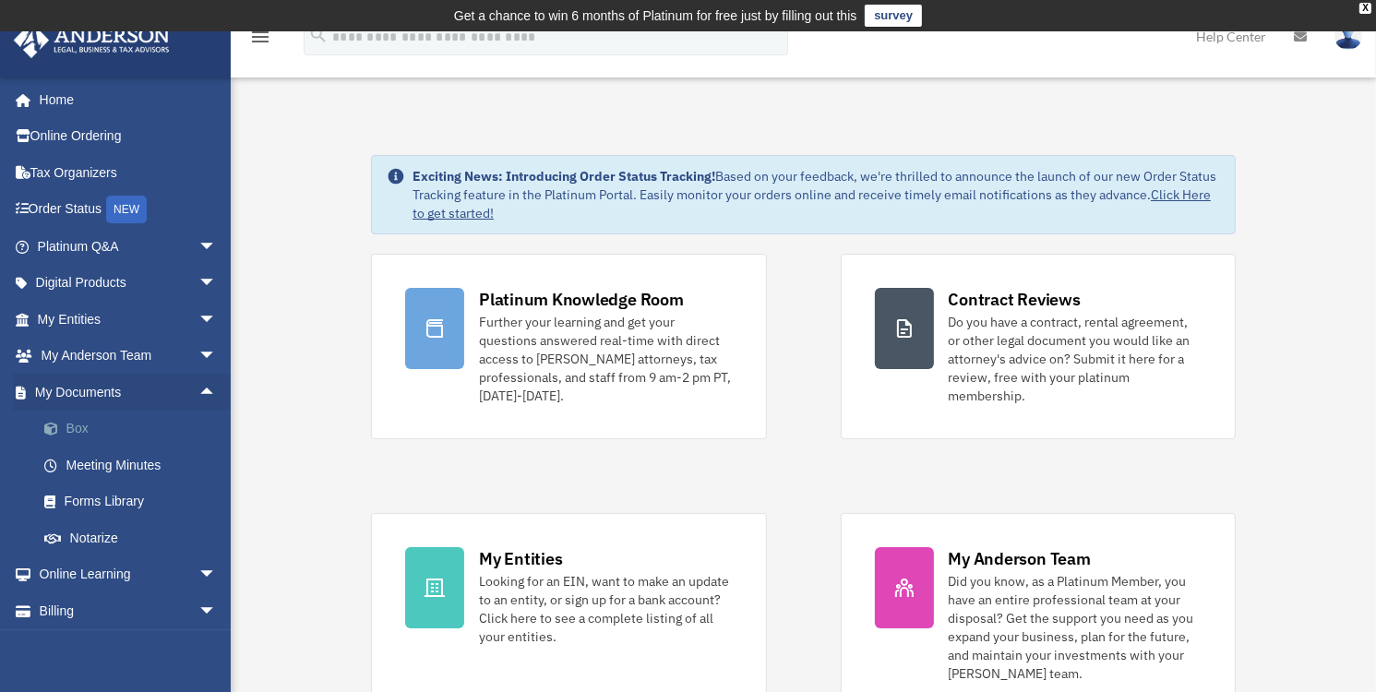
click at [82, 426] on link "Box" at bounding box center [135, 429] width 219 height 37
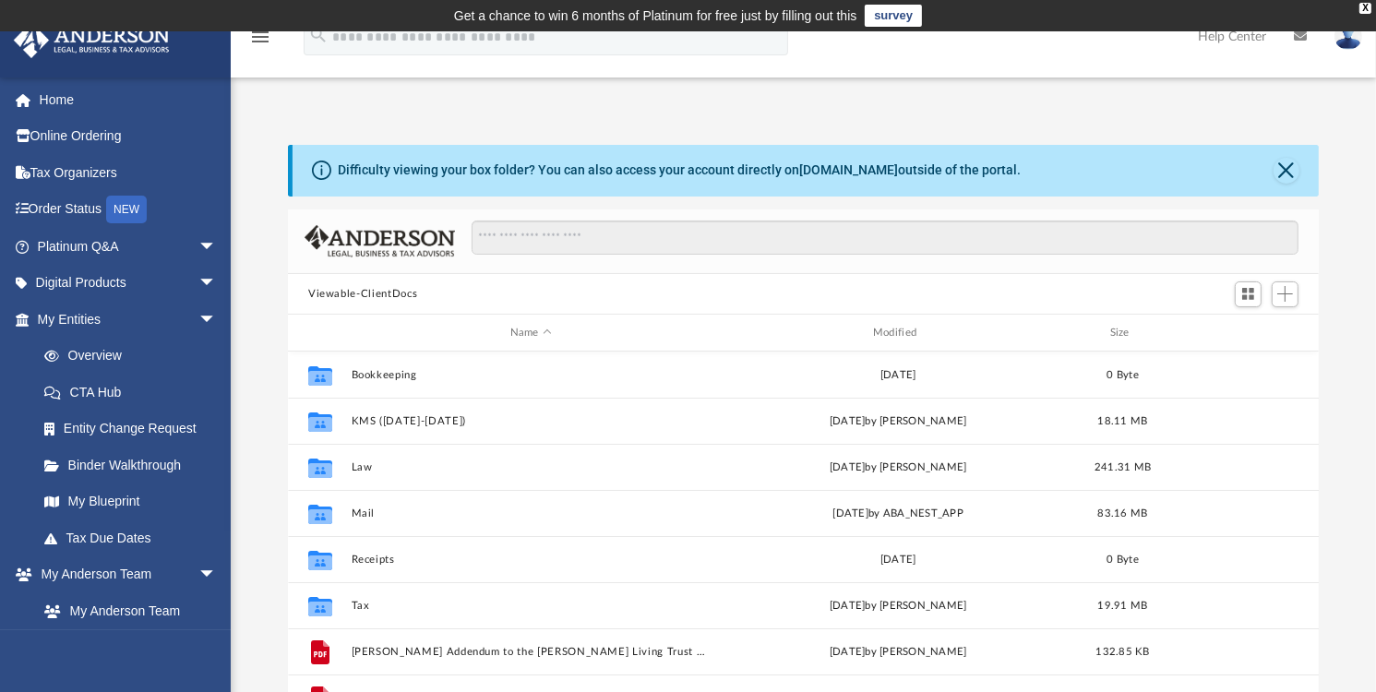
scroll to position [405, 1017]
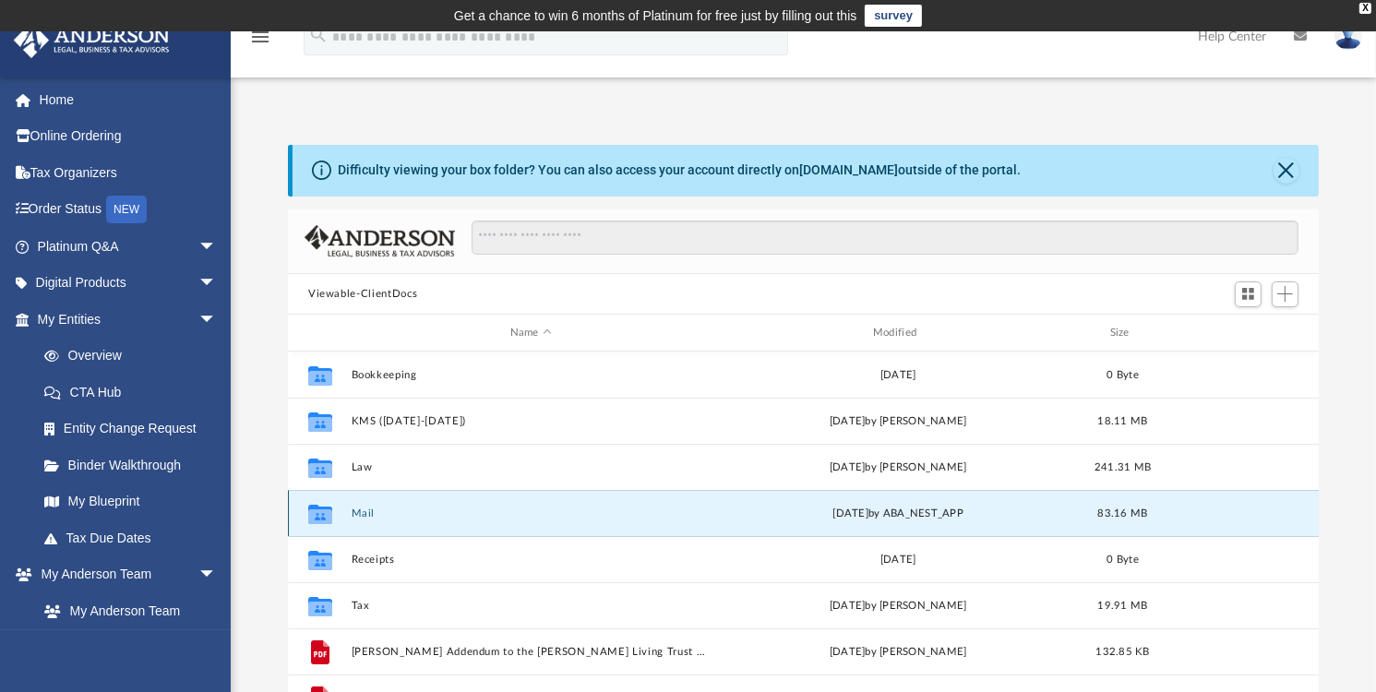
click at [359, 510] on button "Mail" at bounding box center [531, 514] width 359 height 12
click at [369, 508] on button "Mail" at bounding box center [531, 514] width 359 height 12
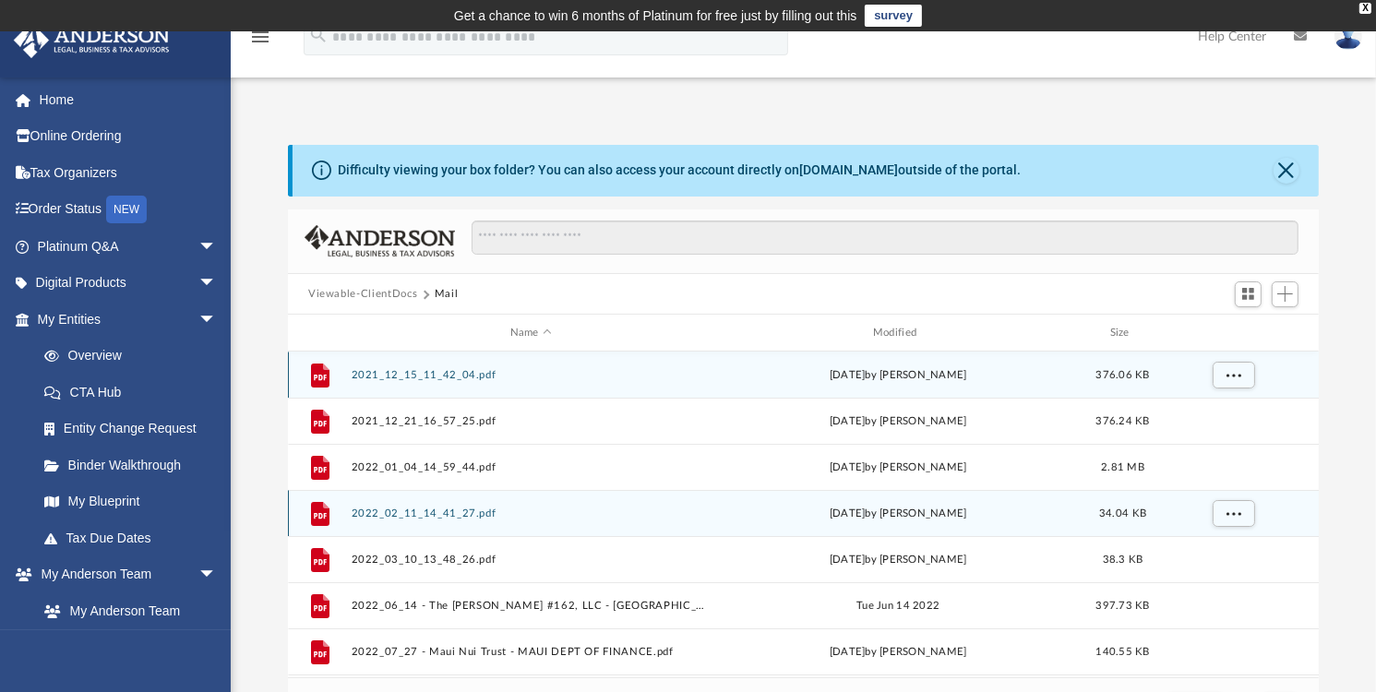
scroll to position [348, 1017]
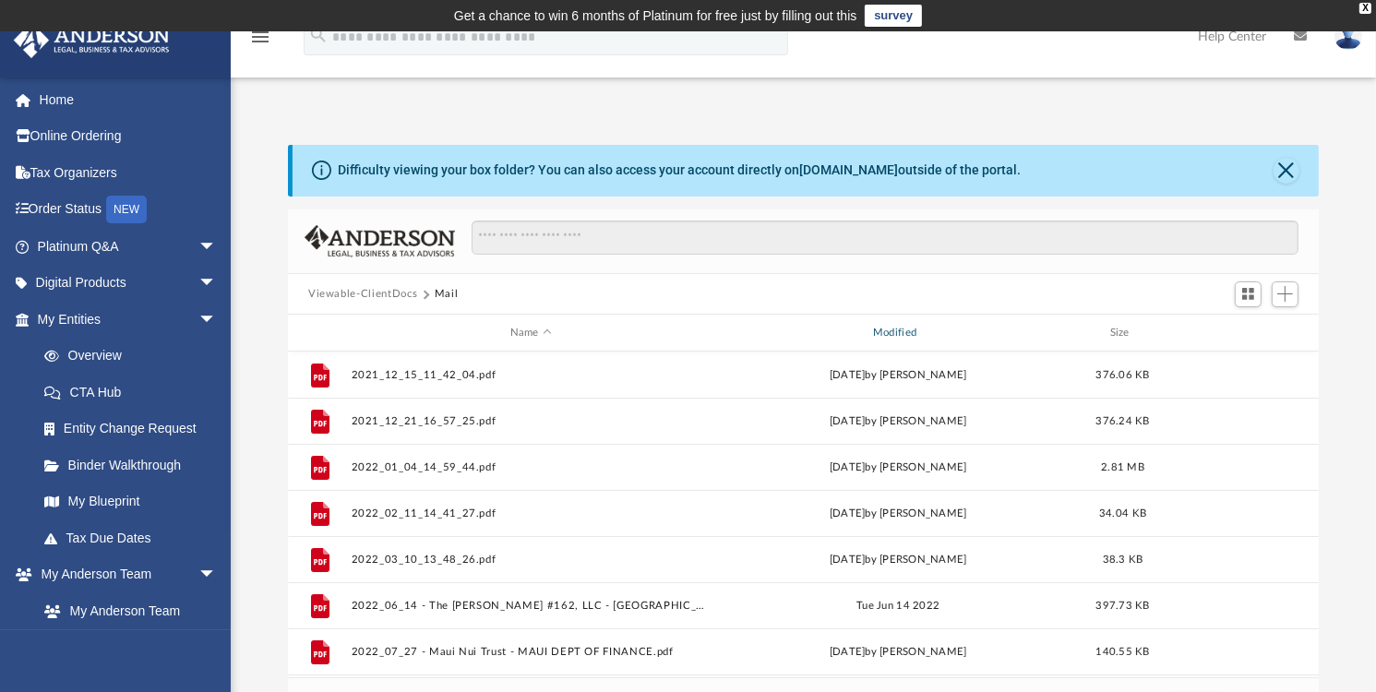
click at [900, 328] on div "Modified" at bounding box center [898, 333] width 360 height 17
click at [921, 326] on div "Modified" at bounding box center [898, 333] width 360 height 17
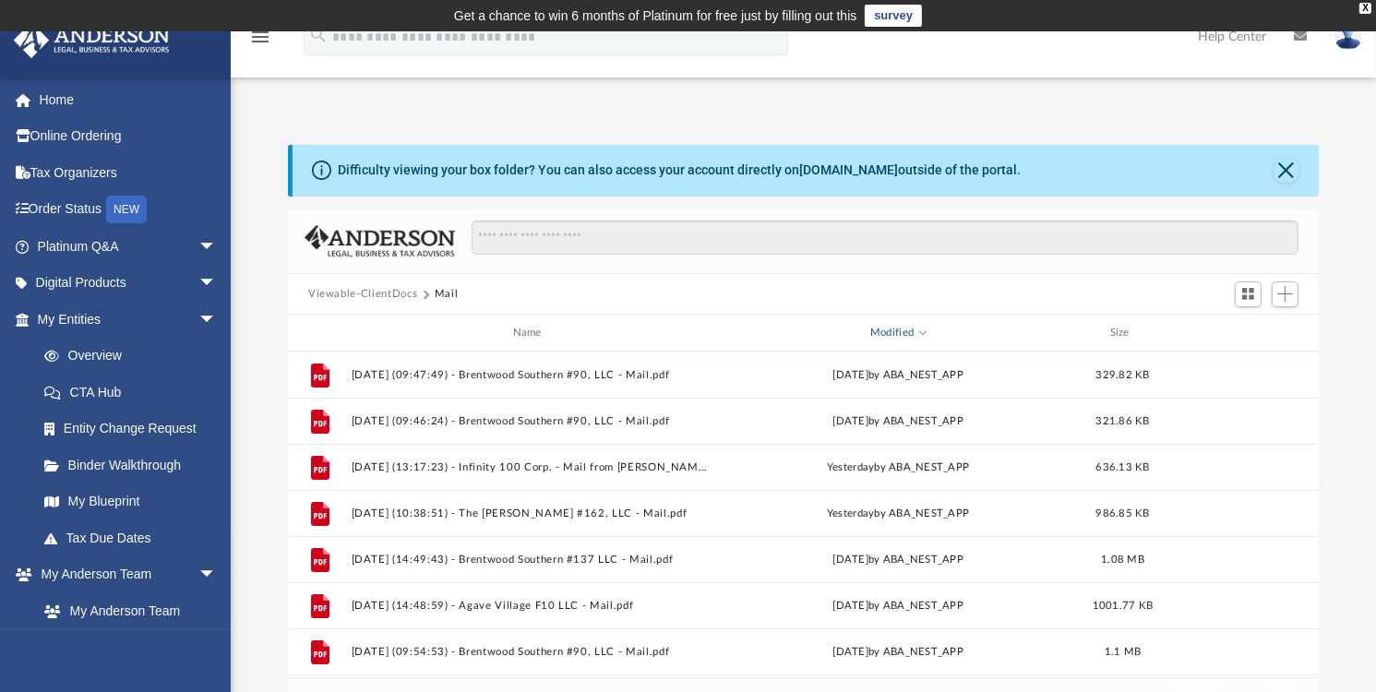
scroll to position [185, 0]
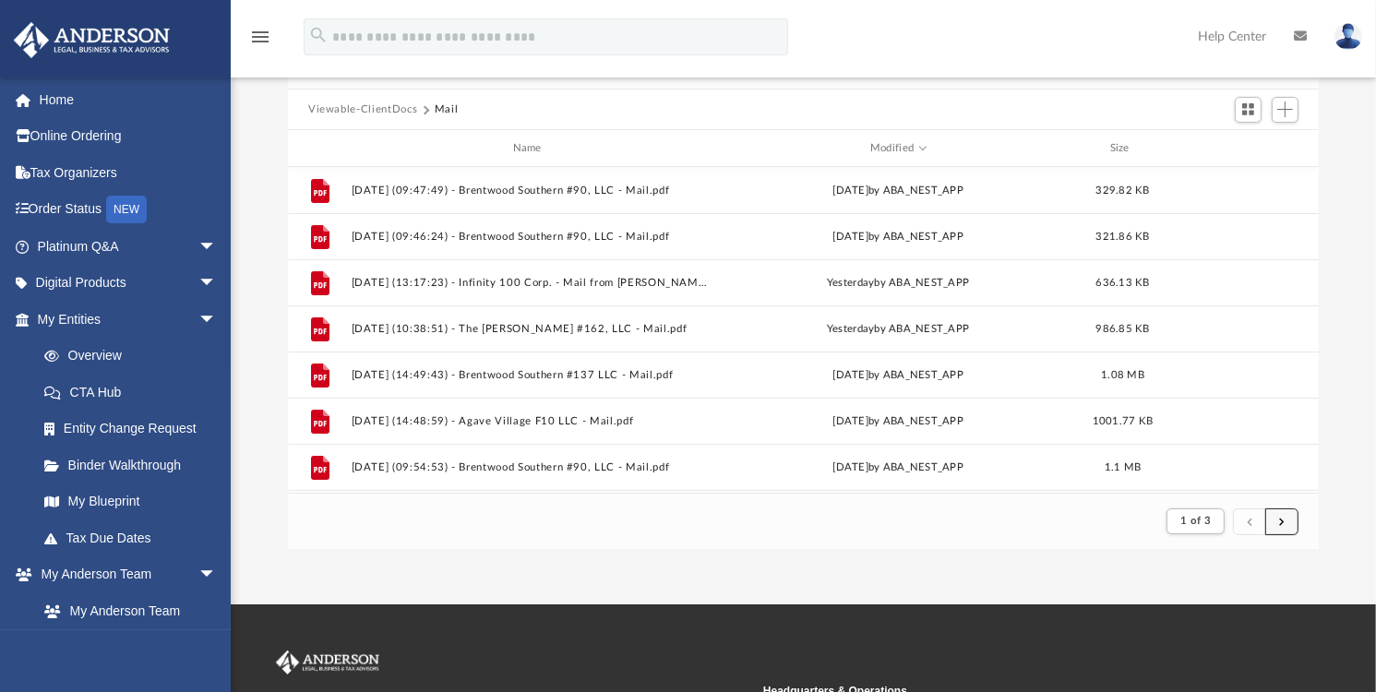
click at [1285, 518] on span "submit" at bounding box center [1282, 521] width 6 height 10
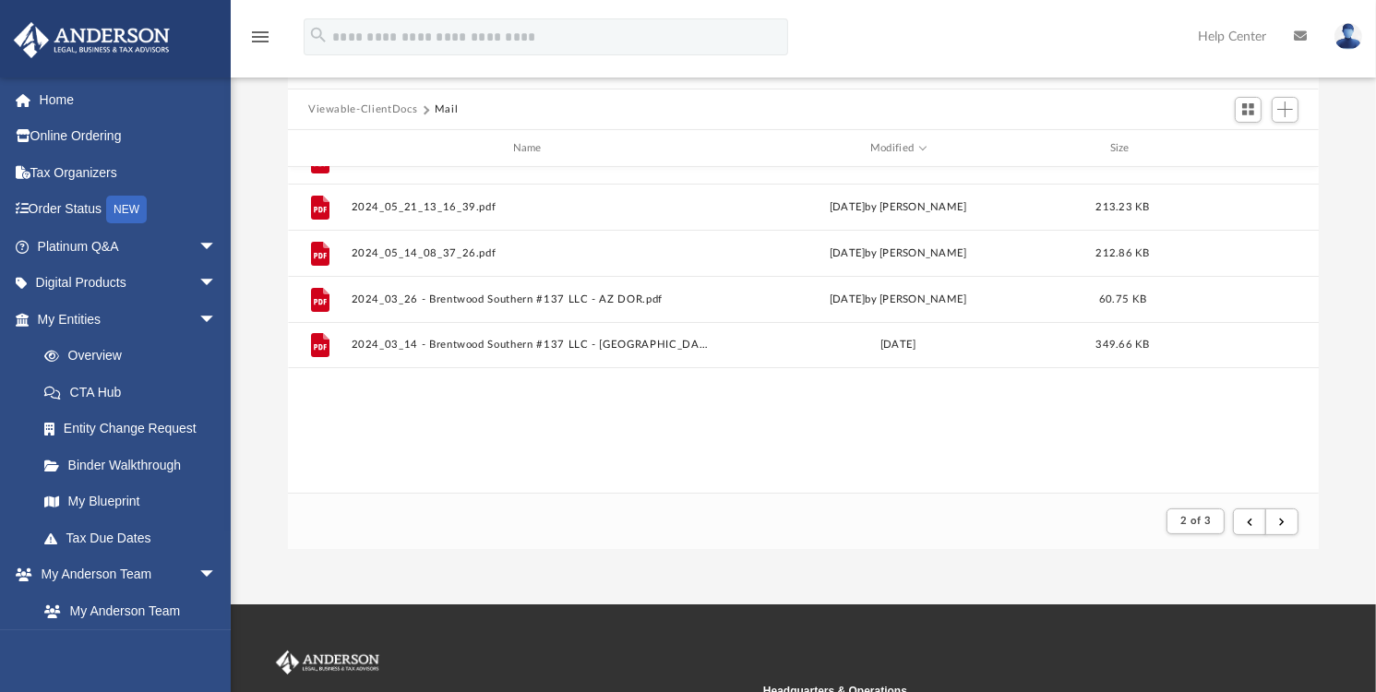
scroll to position [0, 0]
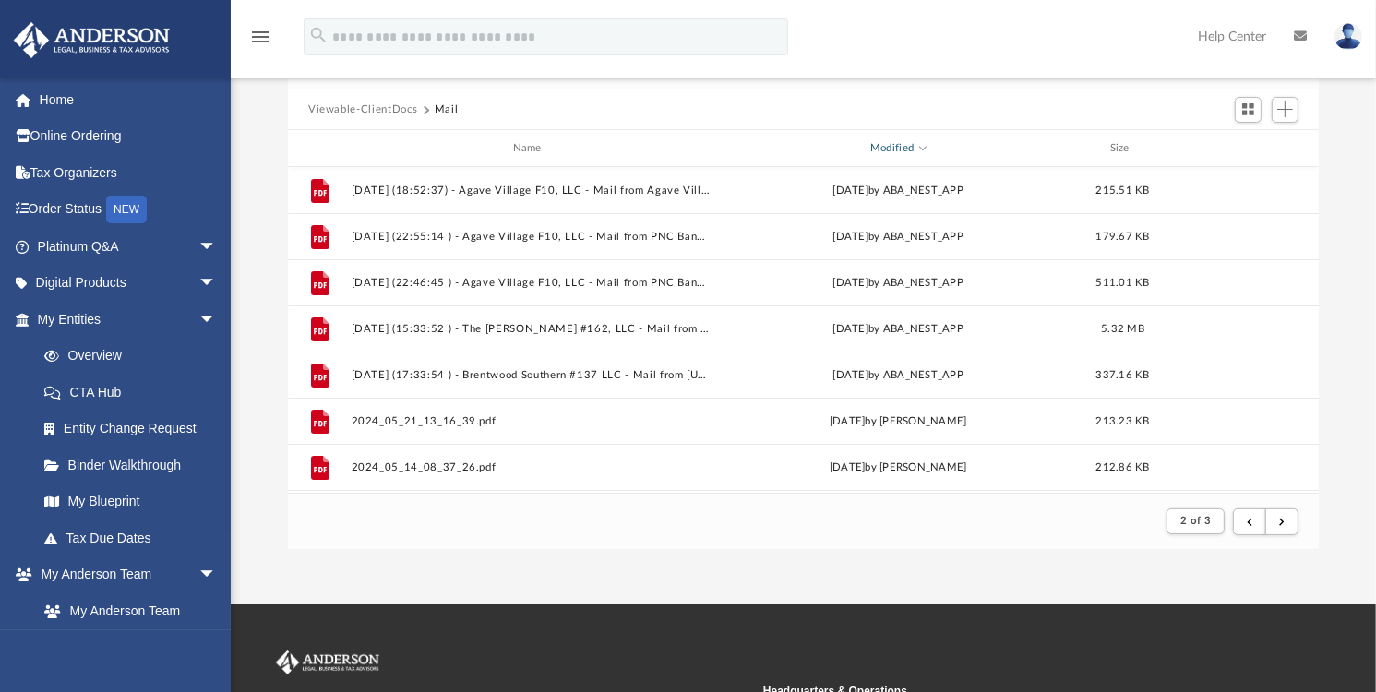
click at [925, 141] on div "Modified" at bounding box center [898, 148] width 360 height 17
click at [919, 143] on div "Modified" at bounding box center [898, 148] width 360 height 17
click at [902, 146] on div "Modified" at bounding box center [898, 148] width 360 height 17
click at [921, 145] on span "Modified" at bounding box center [921, 146] width 7 height 7
click at [1251, 518] on span "submit" at bounding box center [1250, 521] width 6 height 10
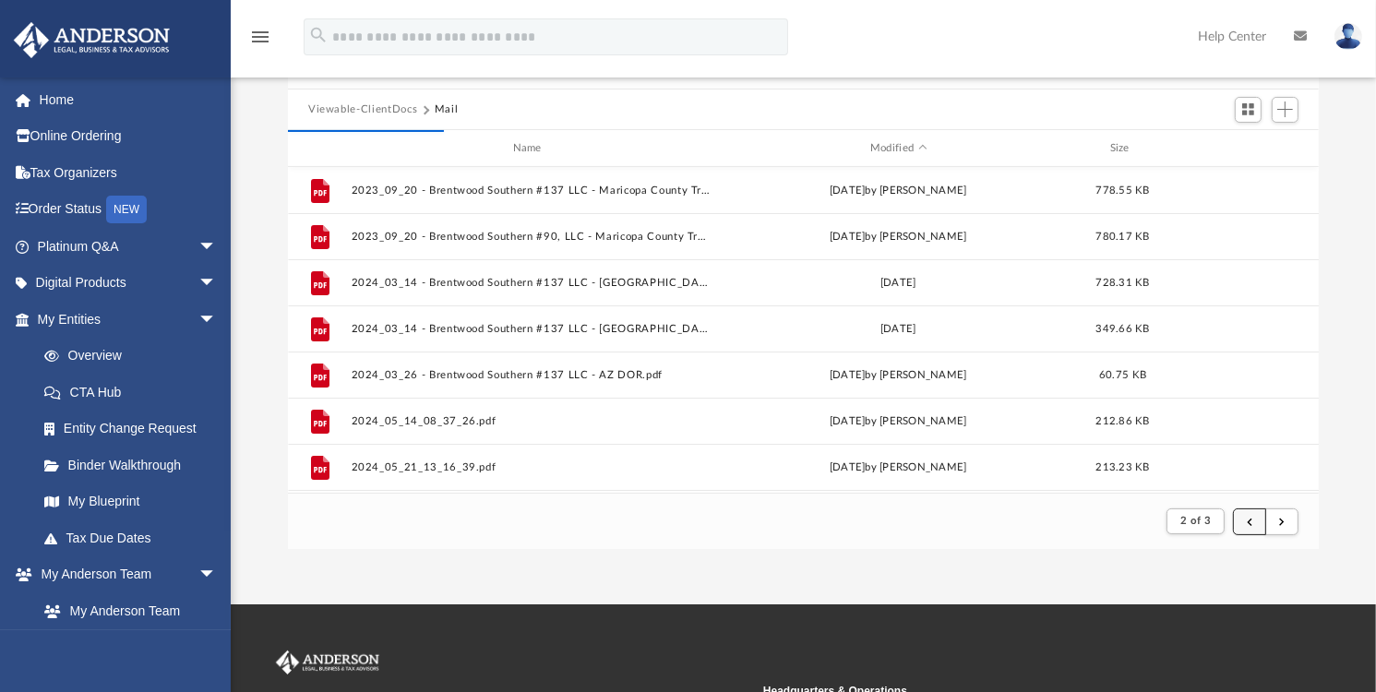
click at [1248, 521] on span "submit" at bounding box center [1250, 521] width 6 height 10
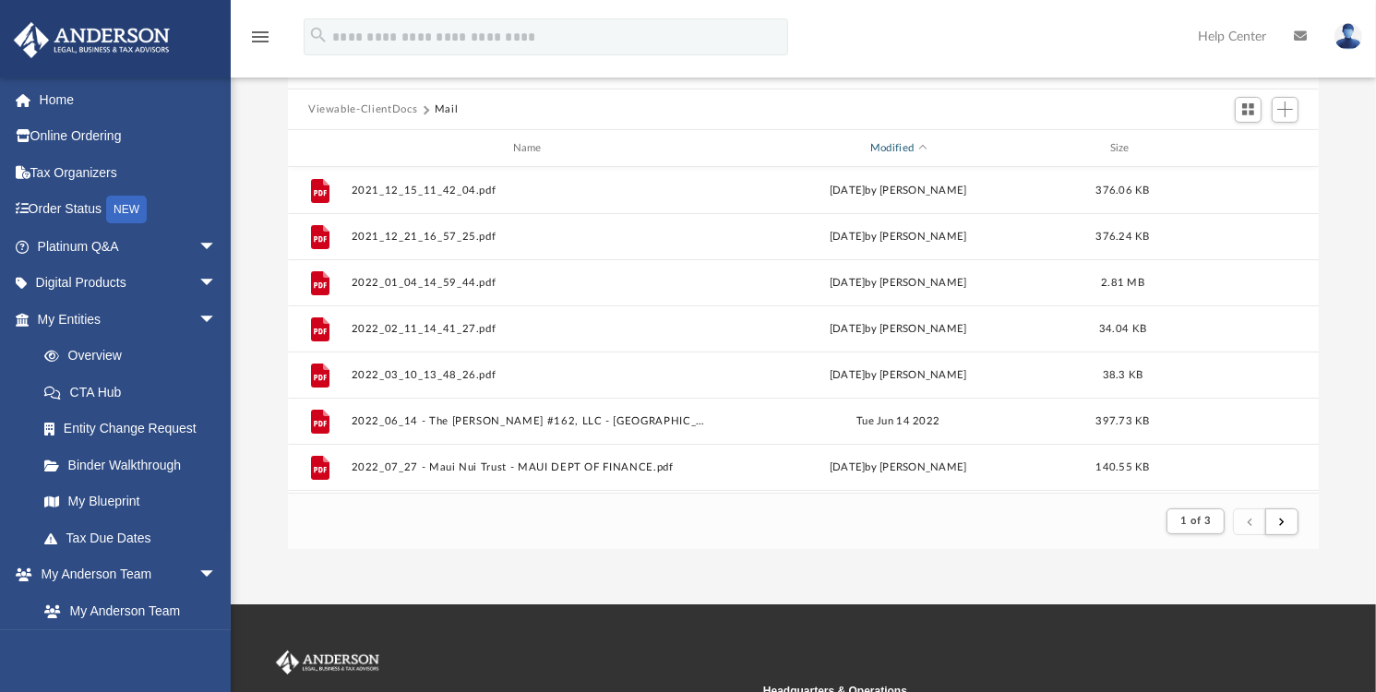
click at [926, 142] on div "Modified" at bounding box center [898, 148] width 360 height 17
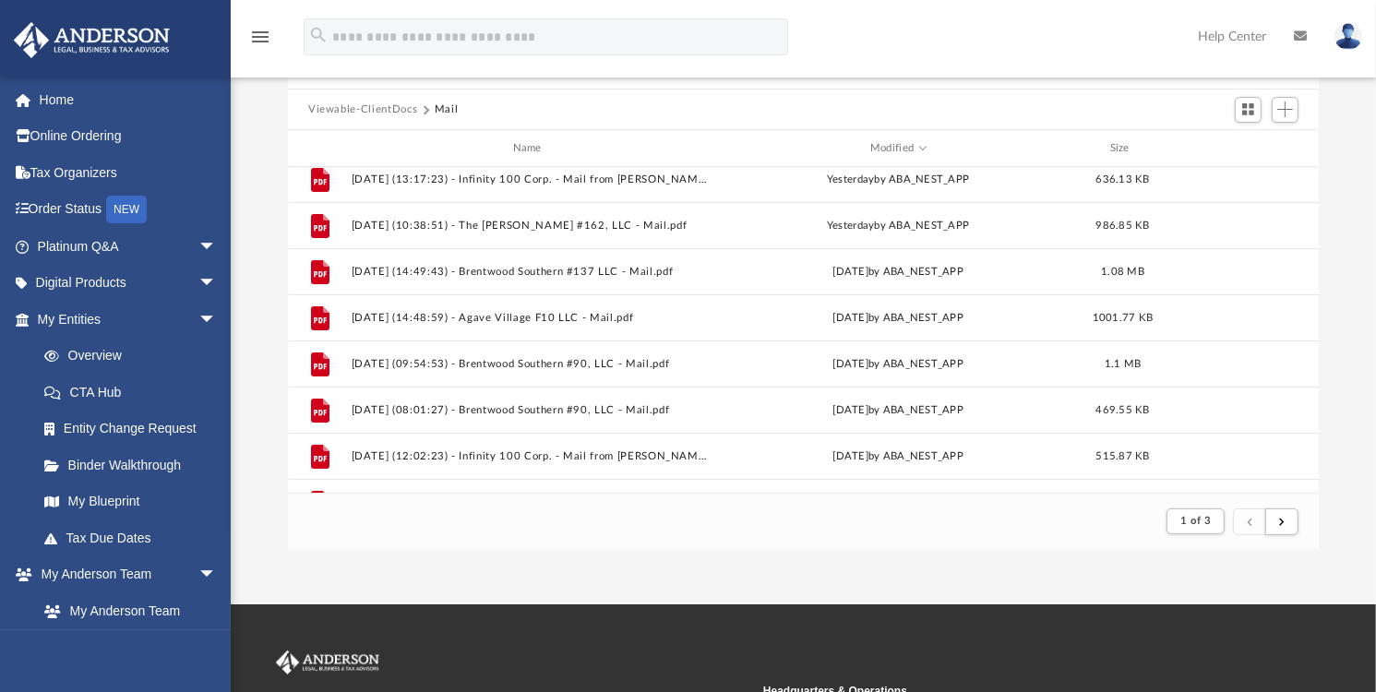
scroll to position [109, 0]
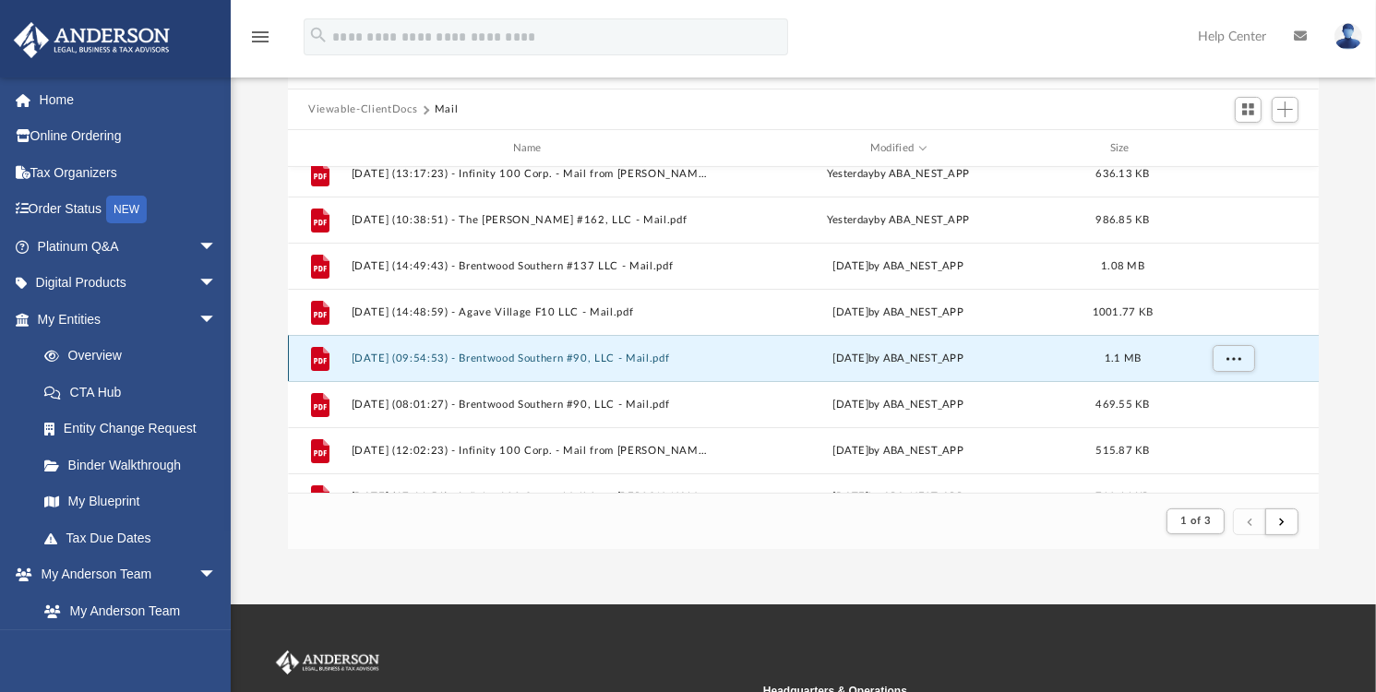
click at [532, 354] on button "2025.09.18 (09:54:53) - Brentwood Southern #90, LLC - Mail.pdf" at bounding box center [531, 359] width 359 height 12
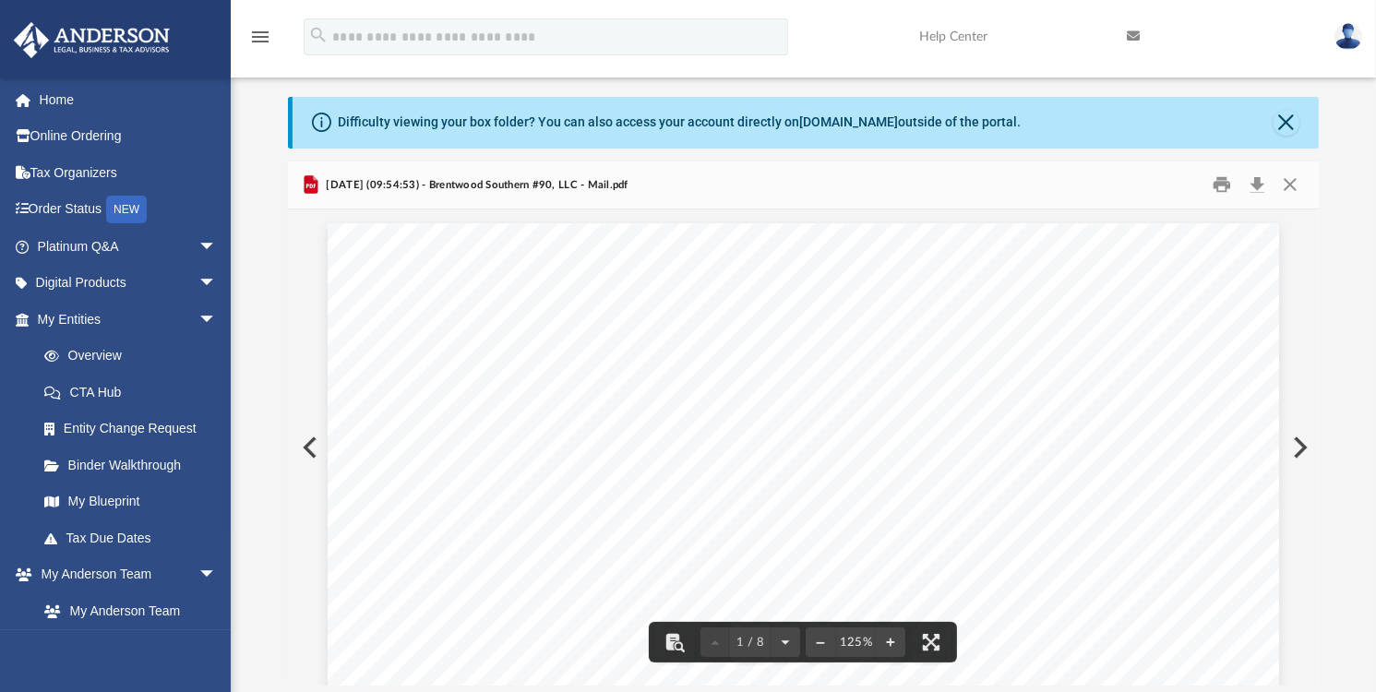
scroll to position [32, 0]
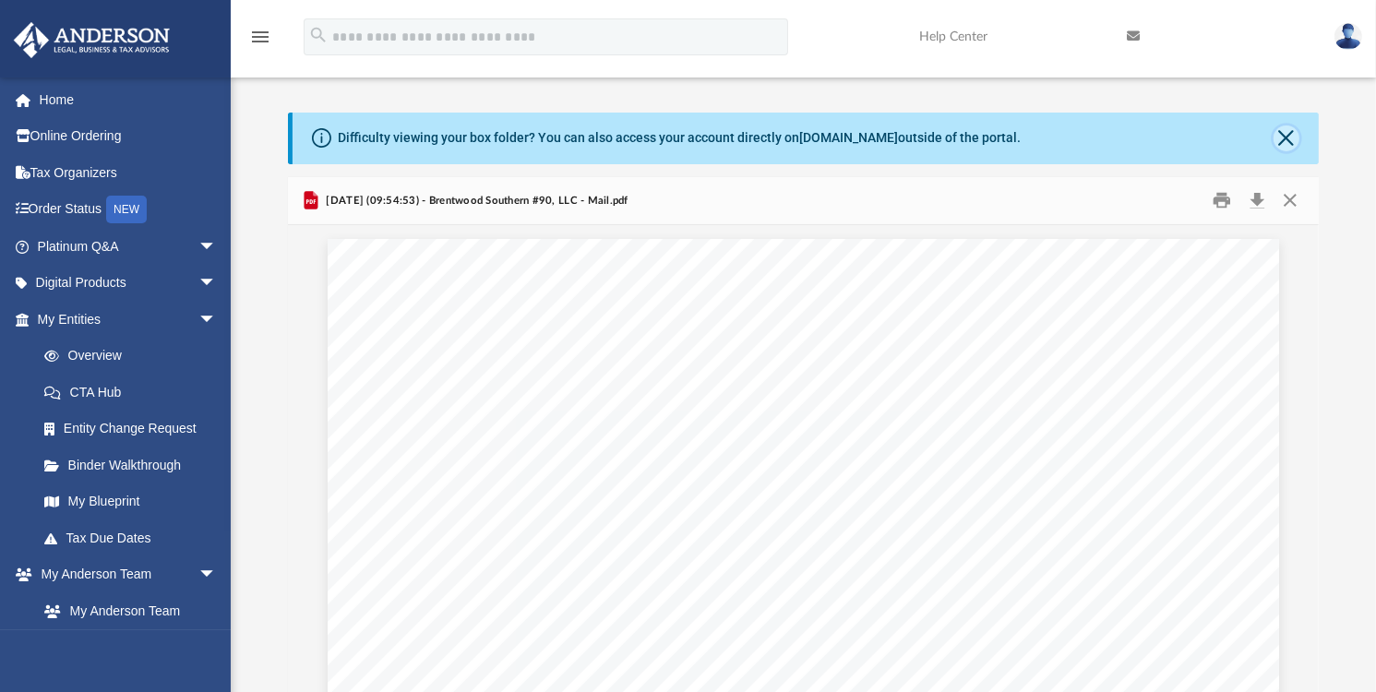
click at [1287, 133] on button "Close" at bounding box center [1287, 139] width 26 height 26
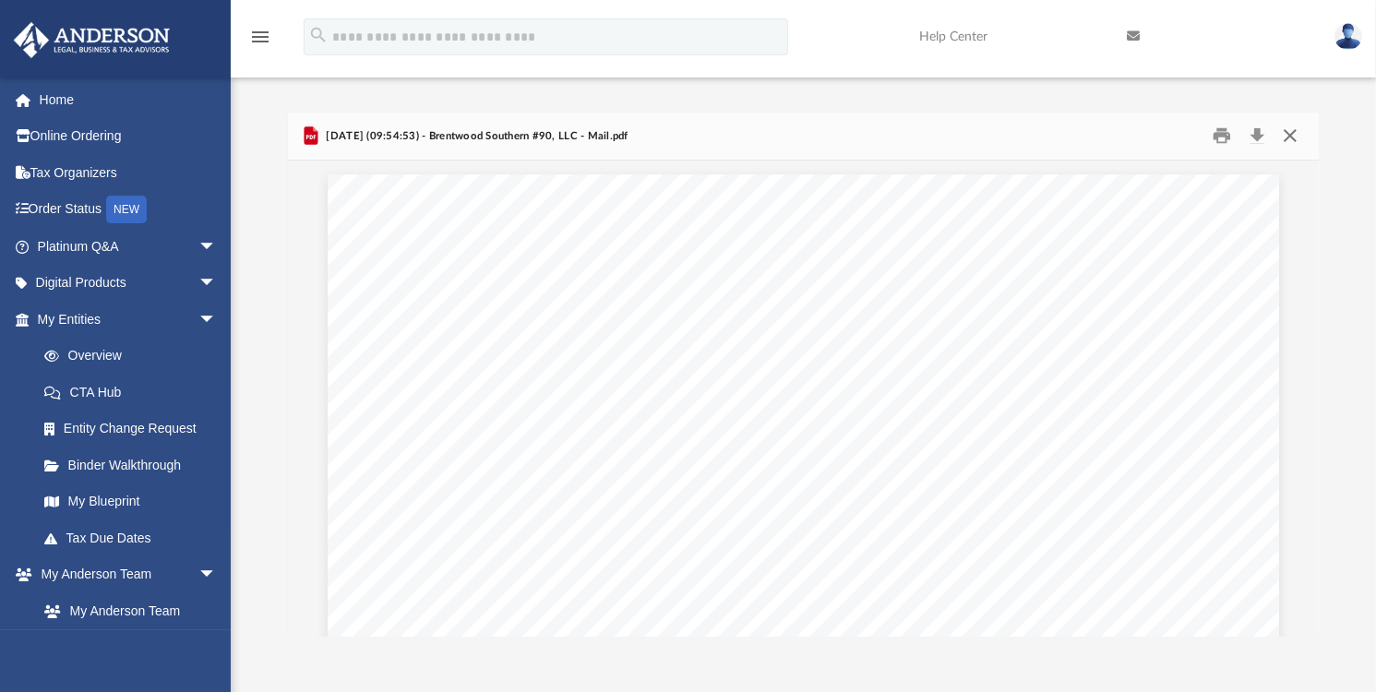
click at [1287, 133] on button "Close" at bounding box center [1290, 136] width 33 height 29
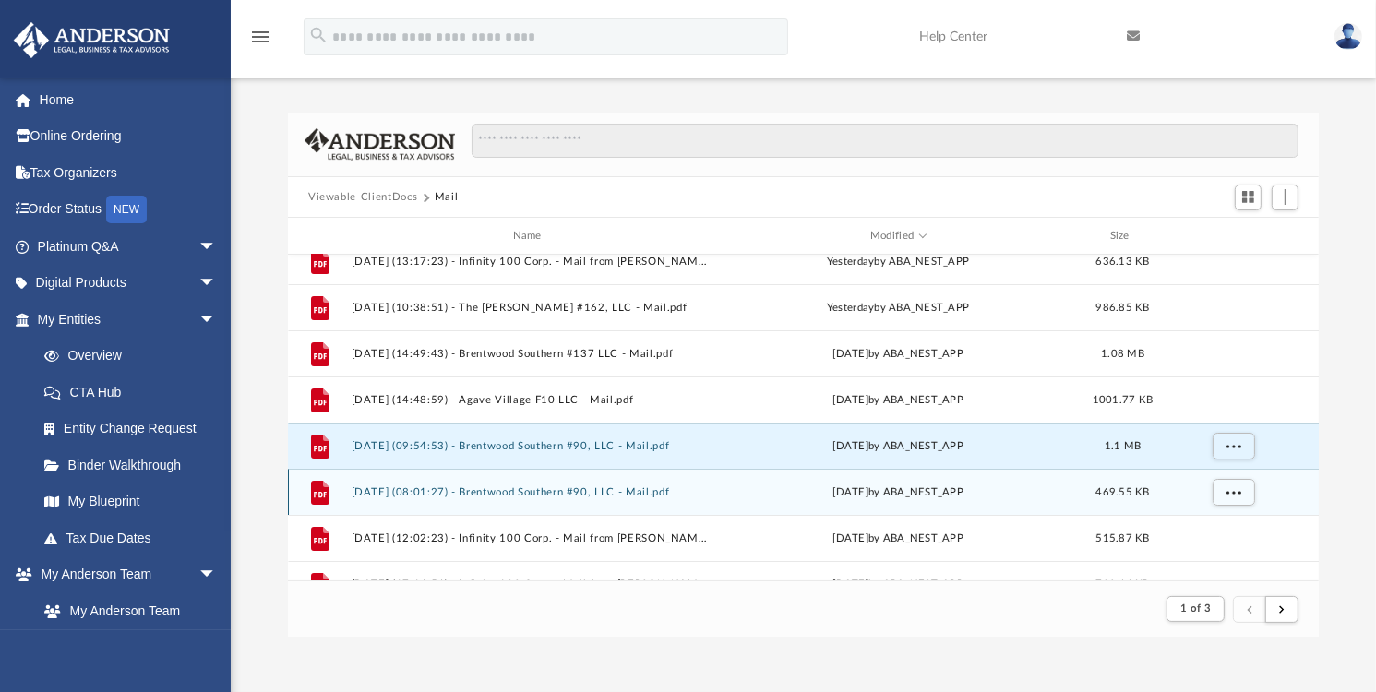
click at [512, 488] on button "[DATE] (08:01:27) - Brentwood Southern #90, LLC - Mail.pdf" at bounding box center [531, 492] width 359 height 12
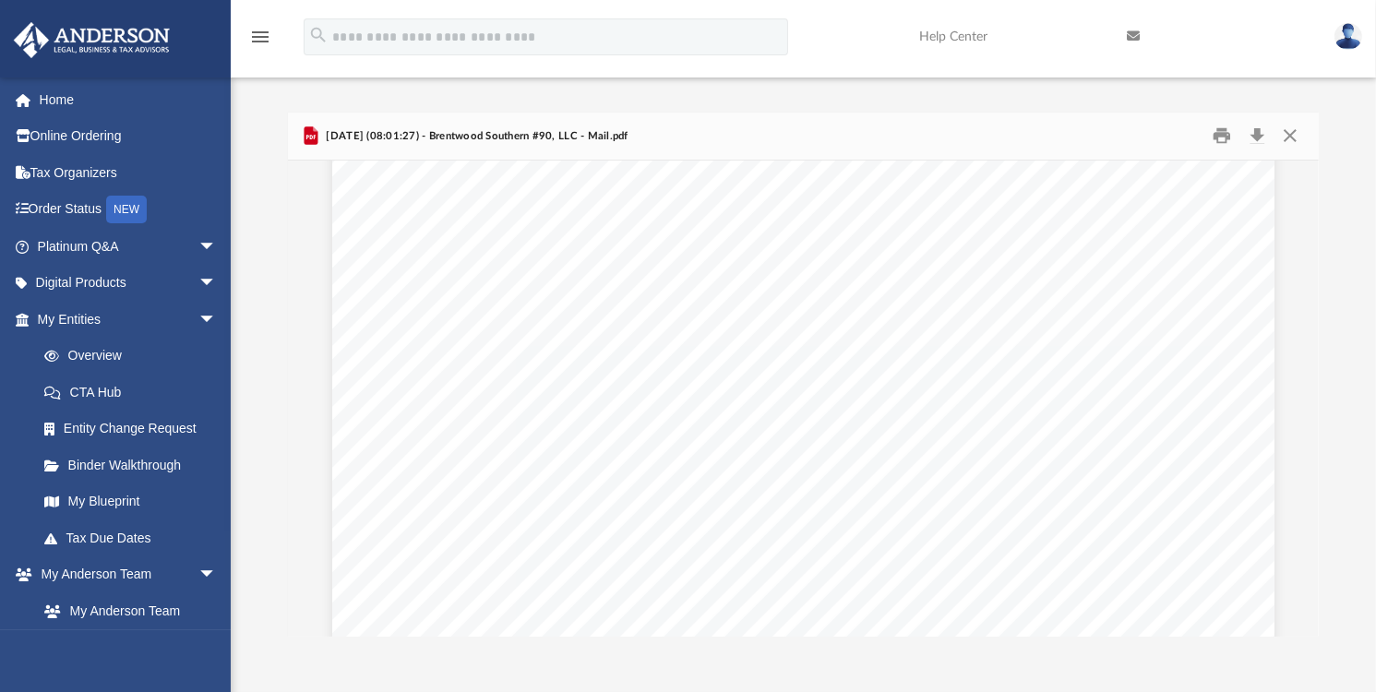
scroll to position [0, 0]
click at [1288, 130] on button "Close" at bounding box center [1290, 136] width 33 height 29
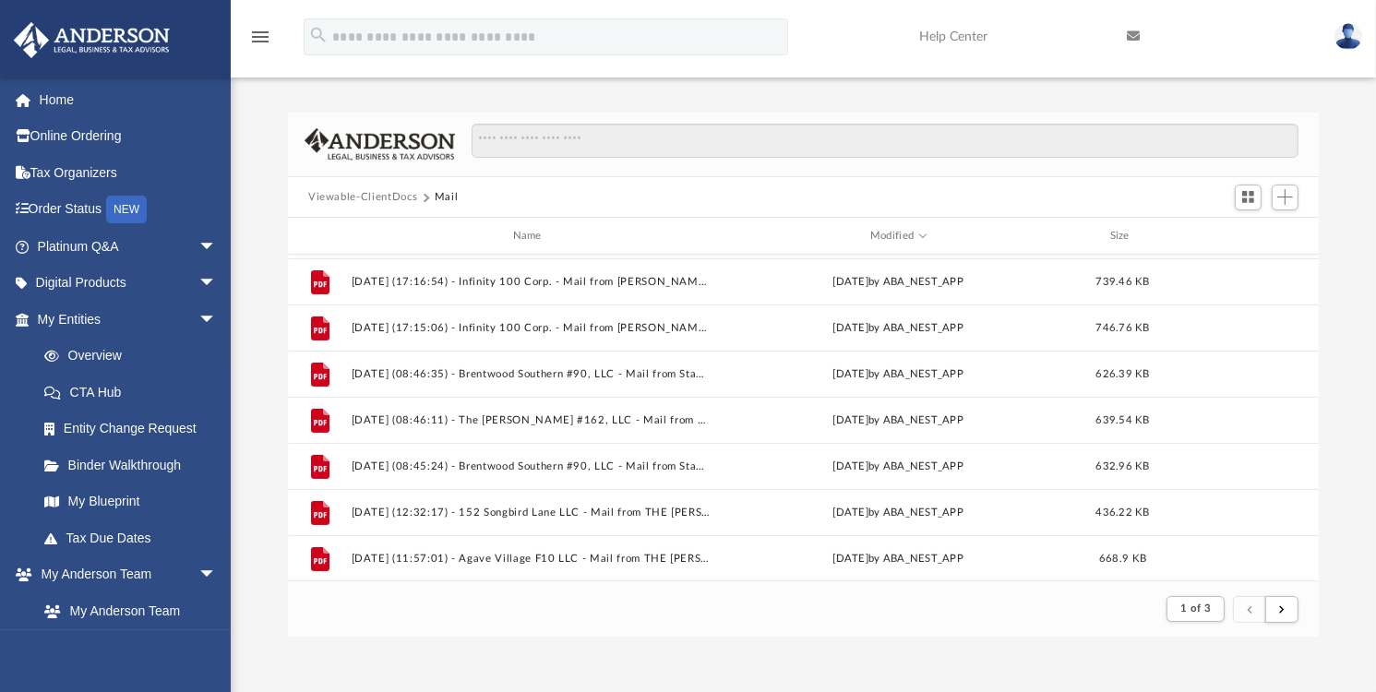
scroll to position [424, 0]
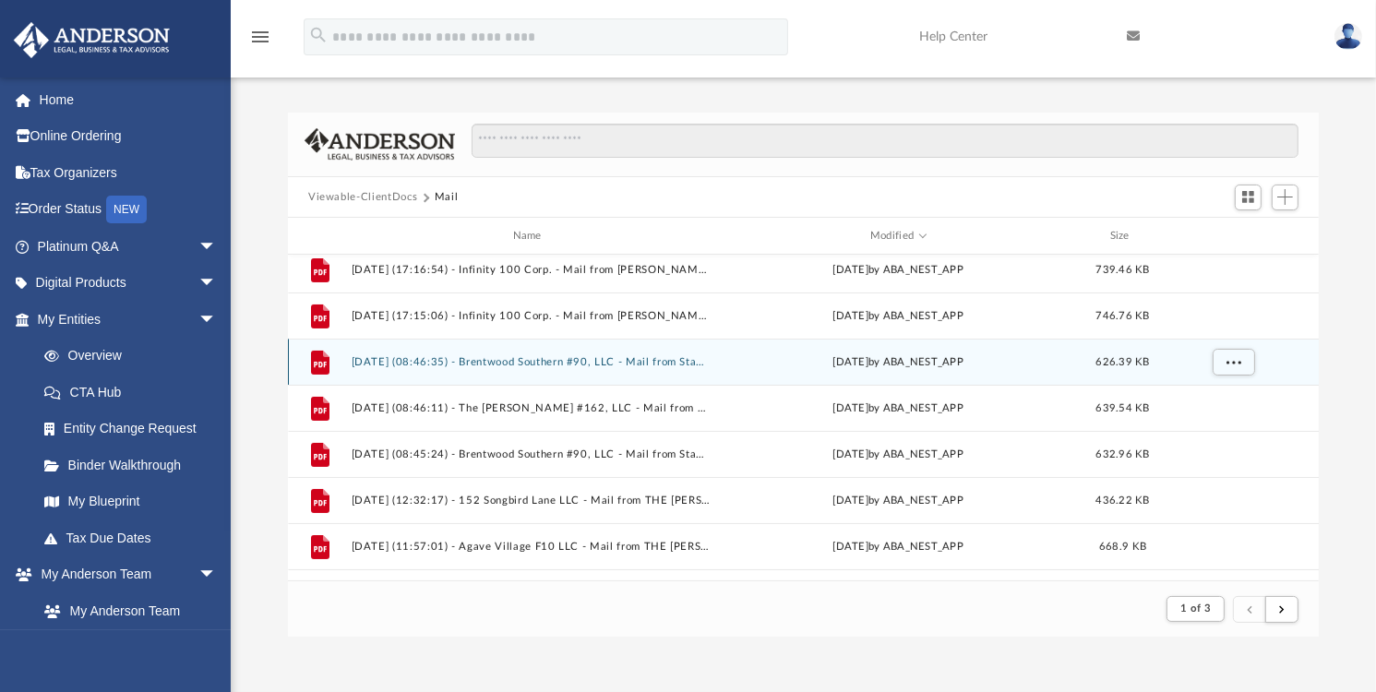
click at [496, 360] on button "[DATE] (08:46:35) - Brentwood Southern #90, LLC - Mail from Standard Guaranty I…" at bounding box center [531, 362] width 359 height 12
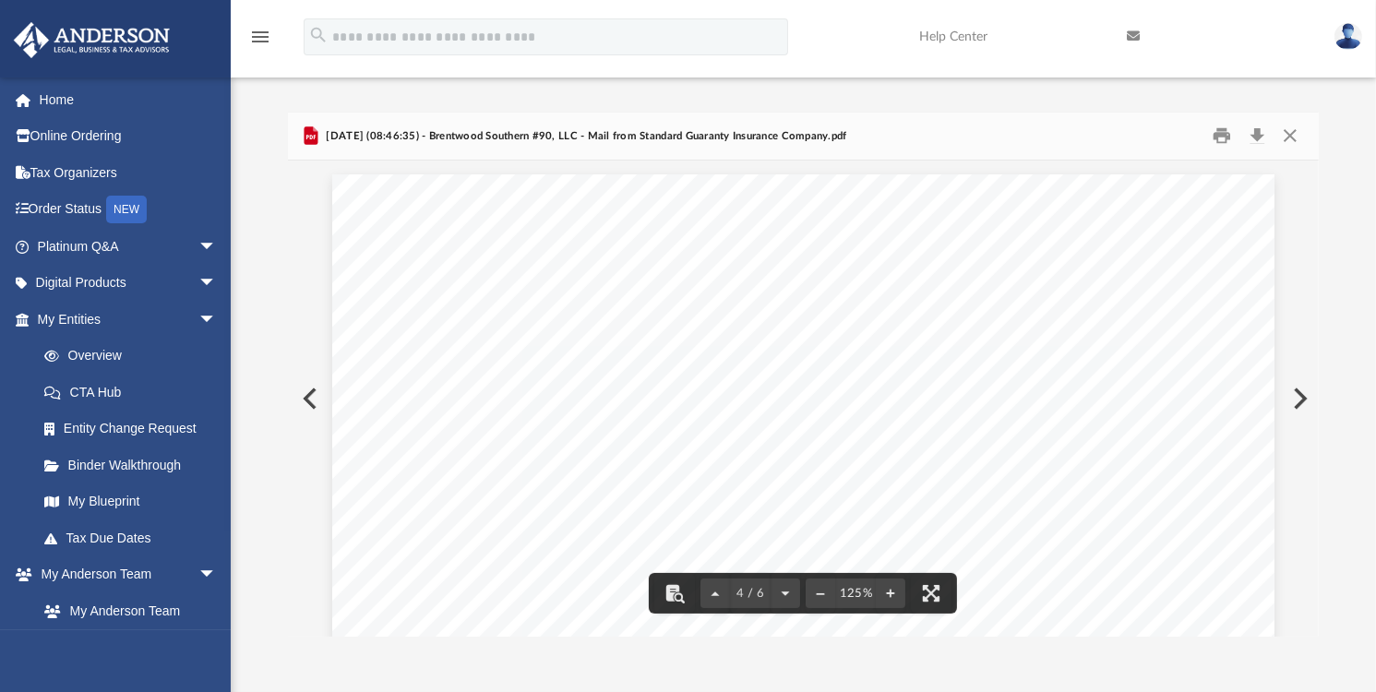
scroll to position [3725, 0]
drag, startPoint x: 1310, startPoint y: 405, endPoint x: 1309, endPoint y: 444, distance: 38.8
click at [1310, 445] on div "4 / 6 125%" at bounding box center [803, 399] width 1031 height 476
drag, startPoint x: 1310, startPoint y: 411, endPoint x: 1297, endPoint y: 310, distance: 101.5
click at [1299, 297] on div "4 / 6 125%" at bounding box center [803, 399] width 1031 height 476
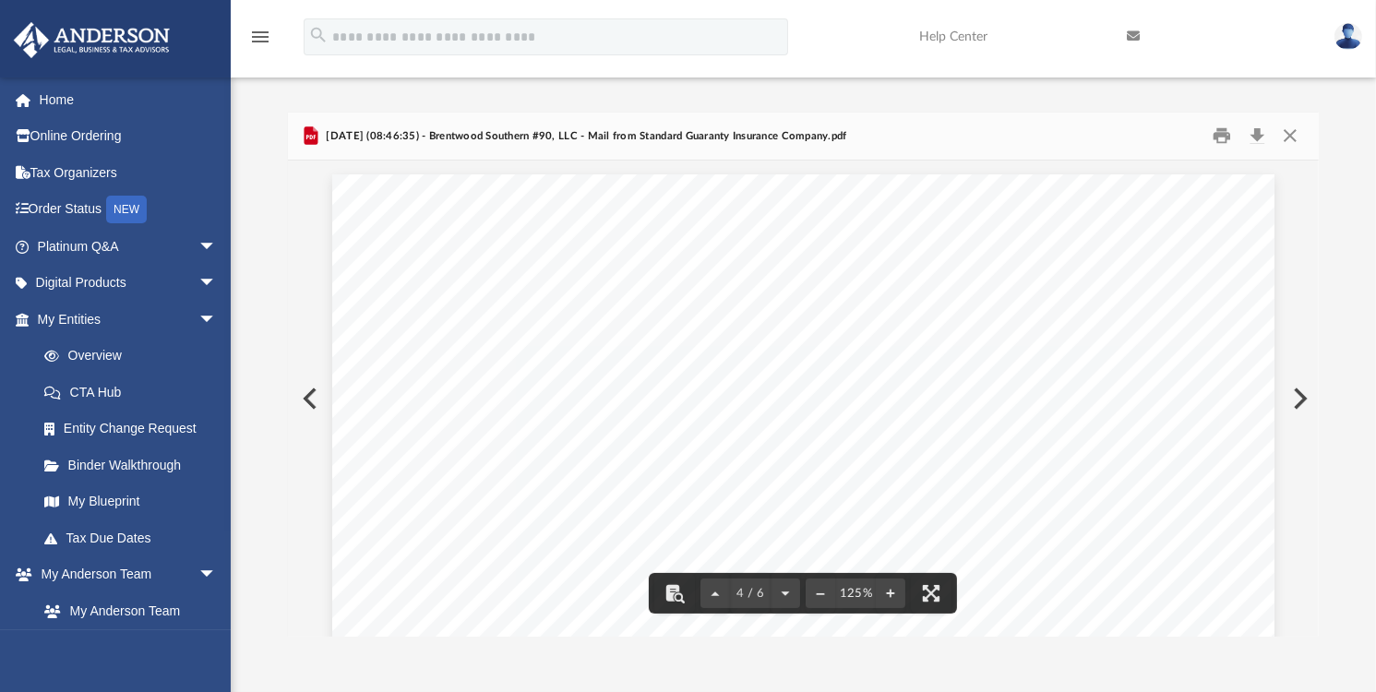
click at [1314, 466] on div "4 / 6 125%" at bounding box center [803, 399] width 1031 height 476
drag, startPoint x: 1310, startPoint y: 407, endPoint x: 1313, endPoint y: 208, distance: 199.4
click at [1313, 208] on div "4 / 6 125%" at bounding box center [803, 399] width 1031 height 476
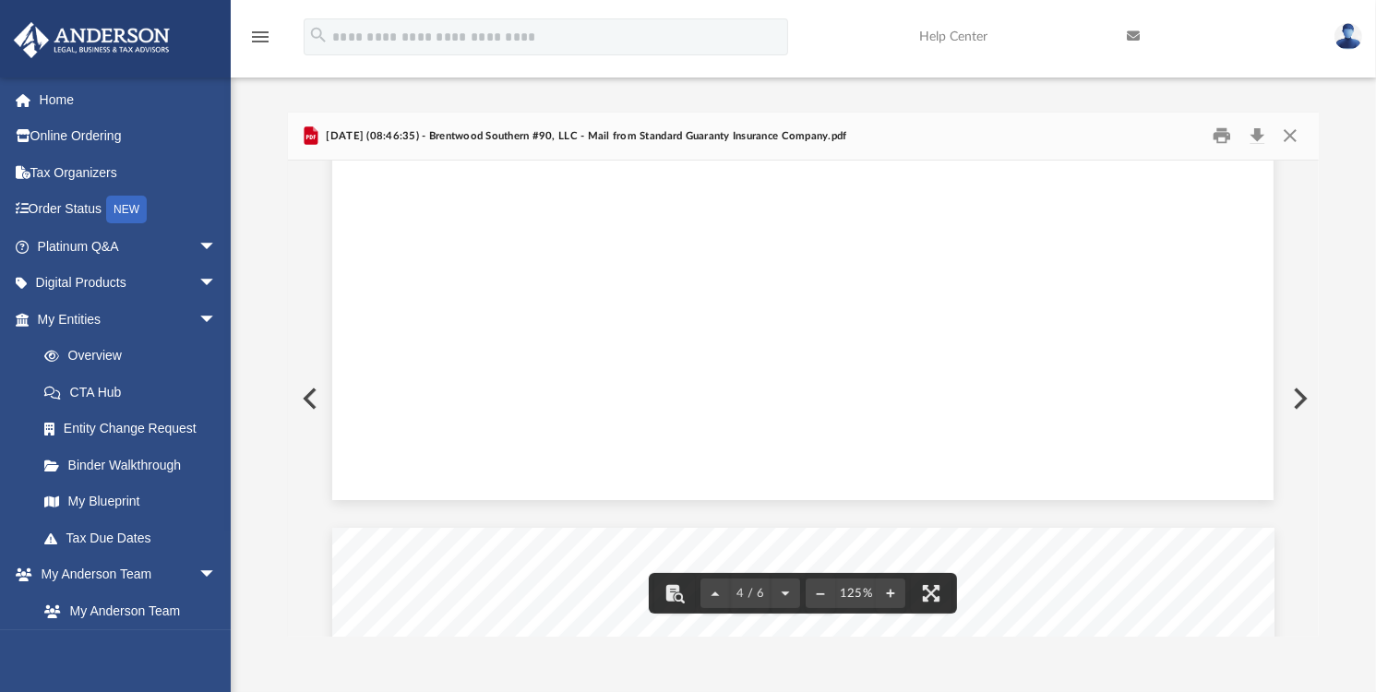
scroll to position [3307, 0]
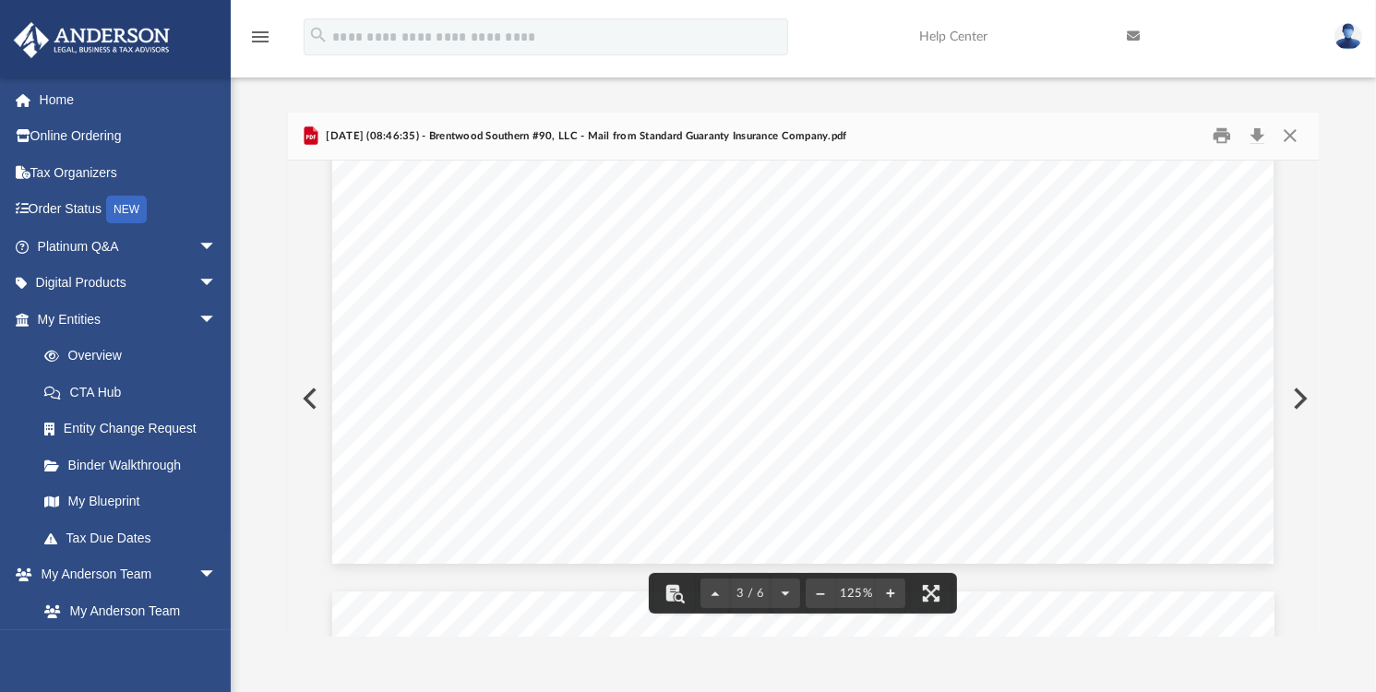
drag, startPoint x: 1310, startPoint y: 377, endPoint x: 1325, endPoint y: 200, distance: 177.8
click at [1325, 200] on div "Difficulty viewing your box folder? You can also access your account directly o…" at bounding box center [803, 375] width 1145 height 525
drag, startPoint x: 1310, startPoint y: 381, endPoint x: 1307, endPoint y: 307, distance: 73.9
click at [1307, 307] on div "3 / 6 125%" at bounding box center [803, 399] width 1031 height 476
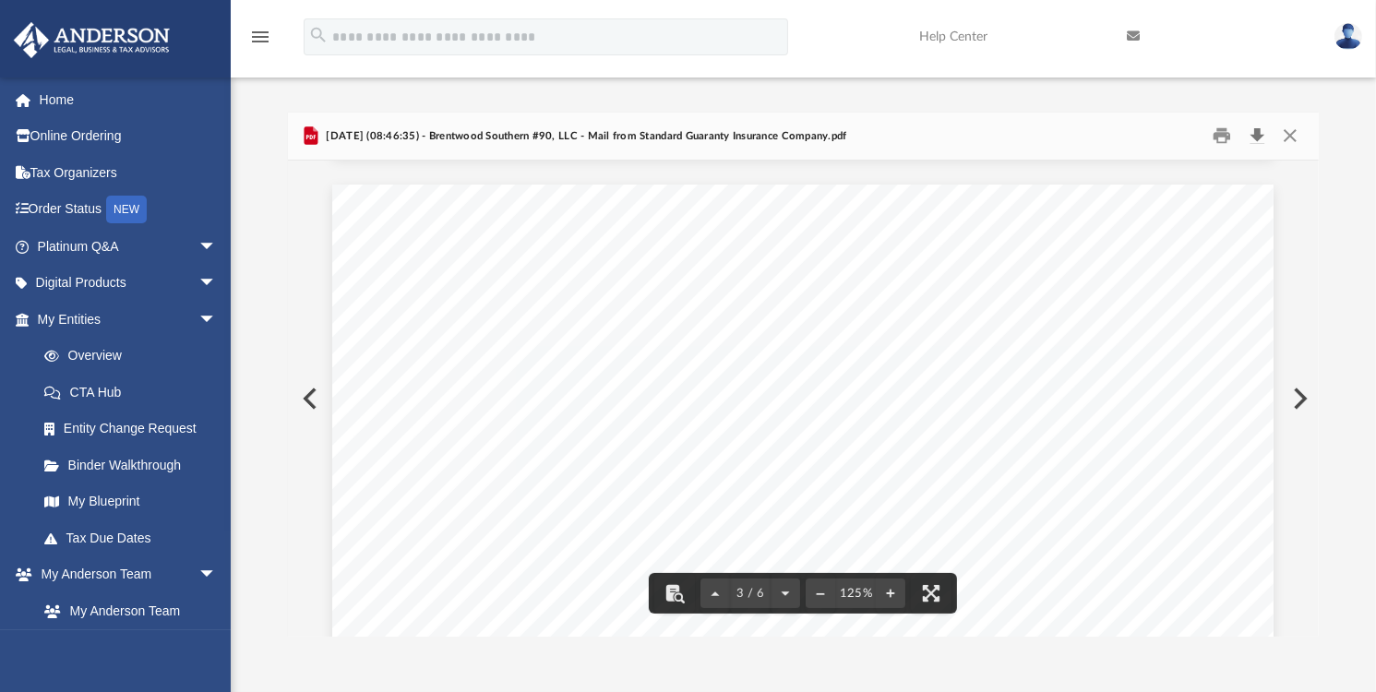
click at [1251, 137] on button "Download" at bounding box center [1256, 136] width 33 height 29
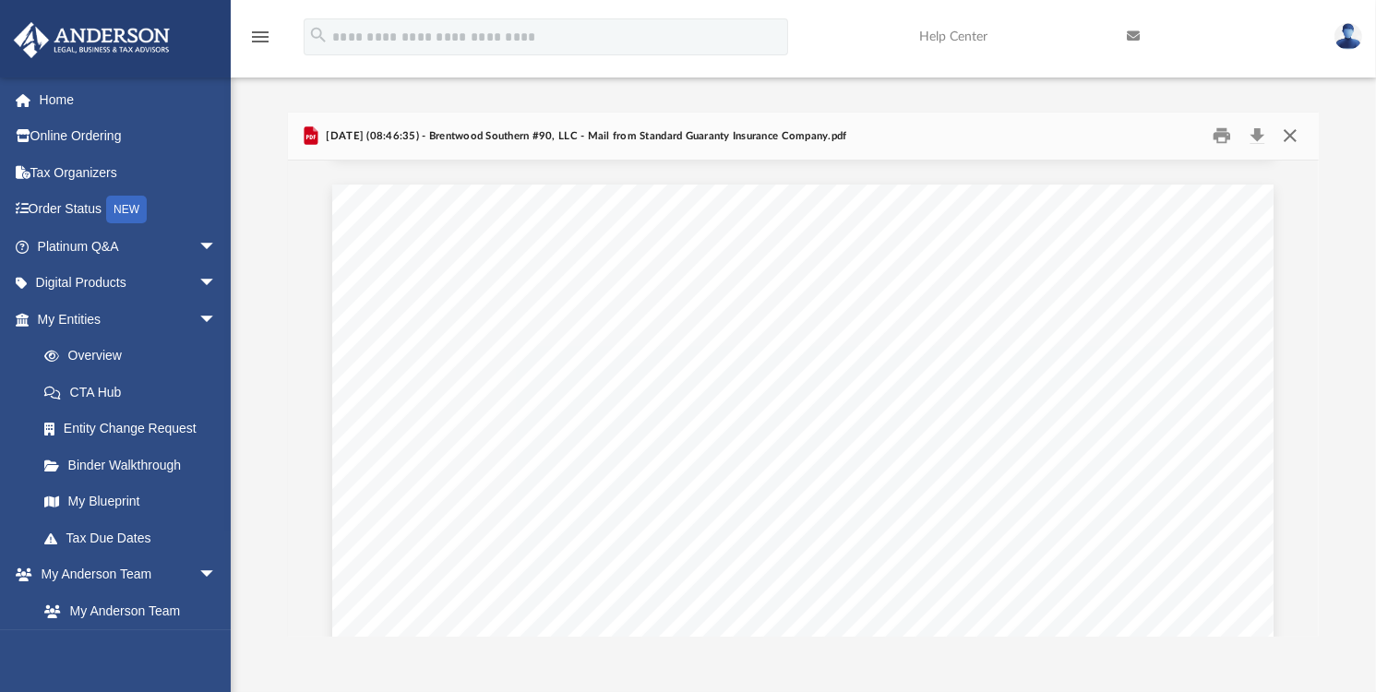
click at [1285, 131] on button "Close" at bounding box center [1290, 136] width 33 height 29
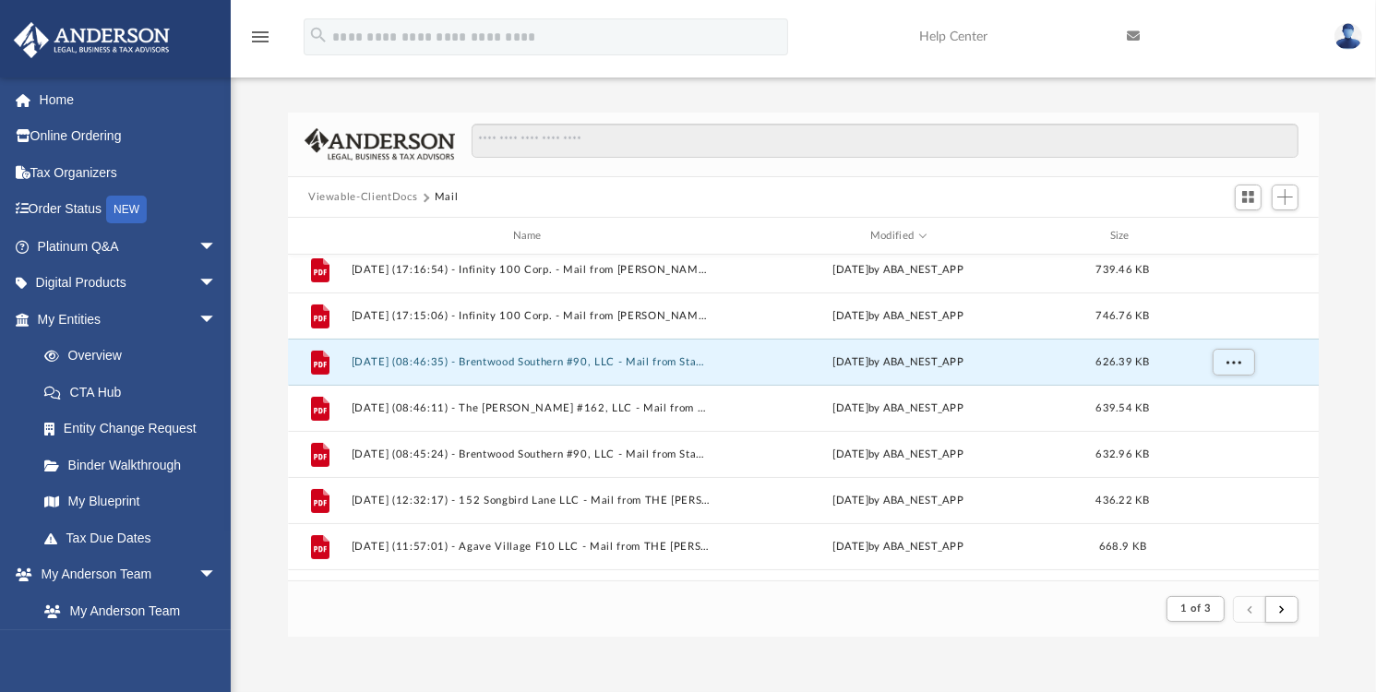
click at [1346, 30] on img at bounding box center [1348, 36] width 28 height 27
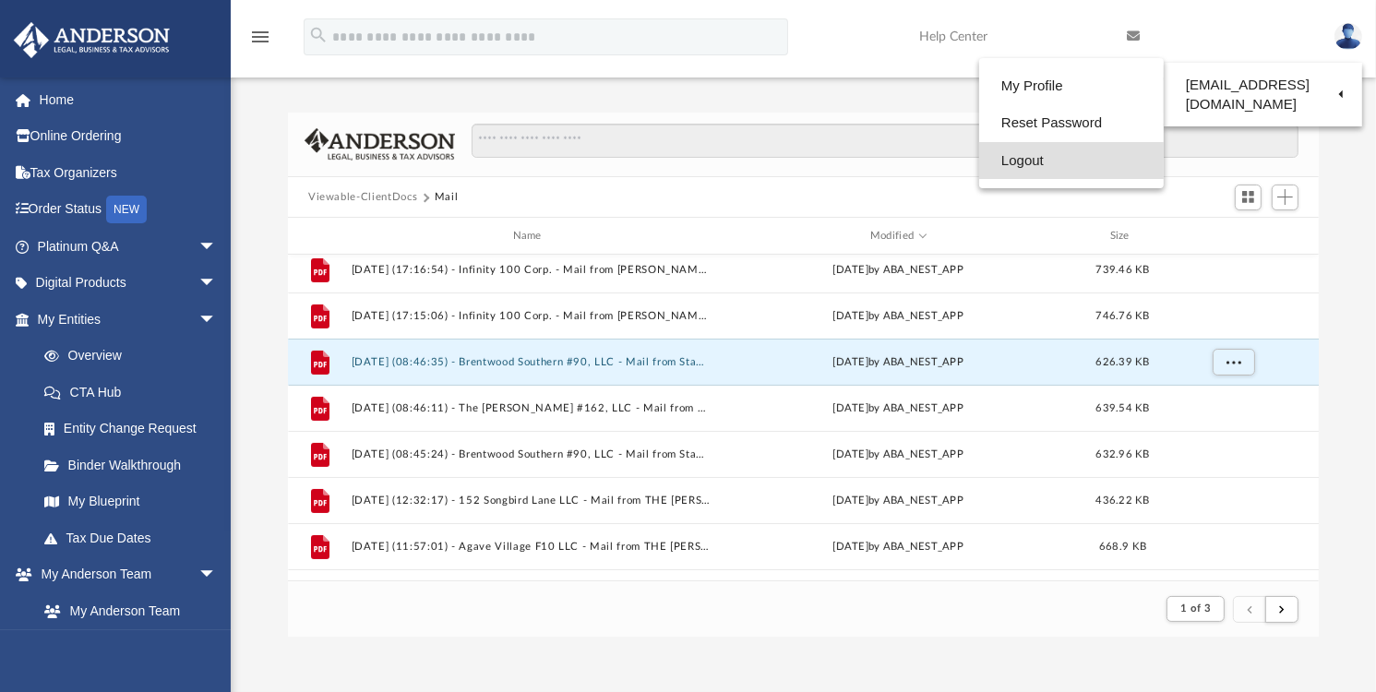
click at [1026, 157] on link "Logout" at bounding box center [1071, 161] width 185 height 38
